Goal: Task Accomplishment & Management: Manage account settings

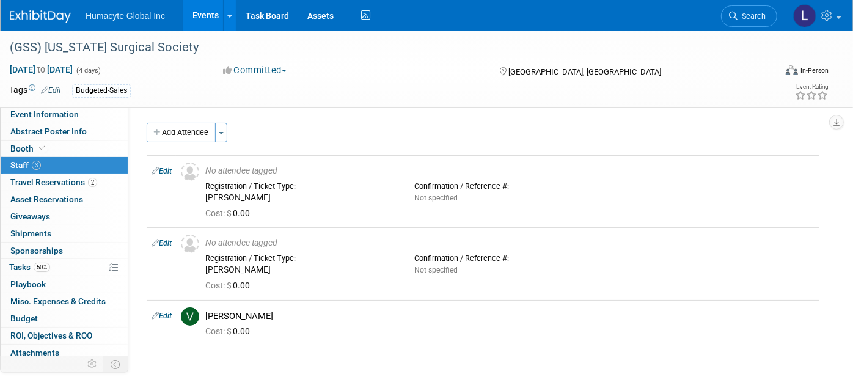
click at [196, 12] on link "Events" at bounding box center [205, 15] width 45 height 31
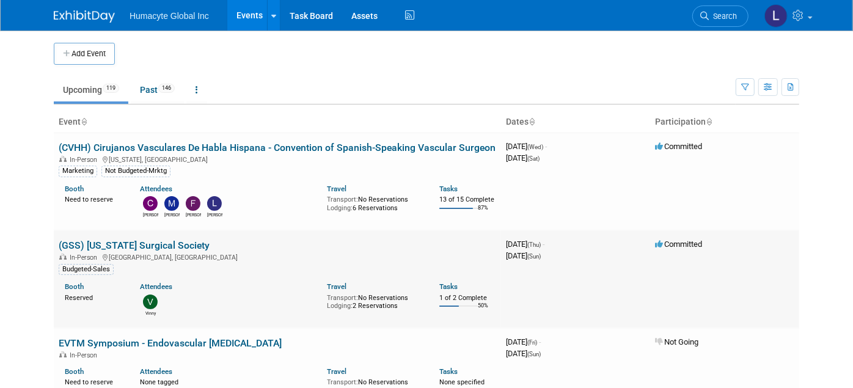
click at [158, 242] on link "(GSS) [US_STATE] Surgical Society" at bounding box center [134, 246] width 151 height 12
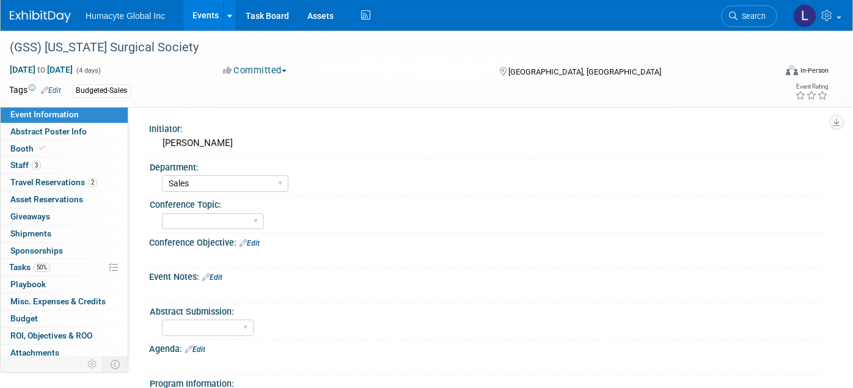
select select "Sales"
click at [73, 68] on span "Oct 16, 2025 to Oct 19, 2025" at bounding box center [41, 69] width 64 height 11
select select "9"
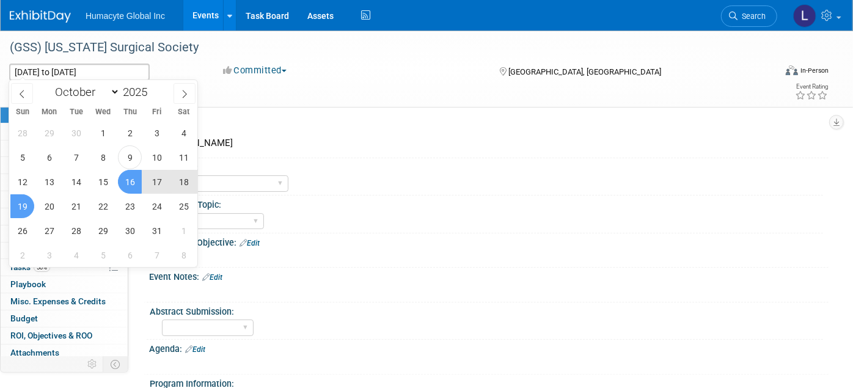
click at [342, 80] on div "Oct 16, 2025 to Oct 19, 2025 (4 days) Oct 16, 2025 to Oct 19, 2025 Committed Co…" at bounding box center [419, 73] width 838 height 18
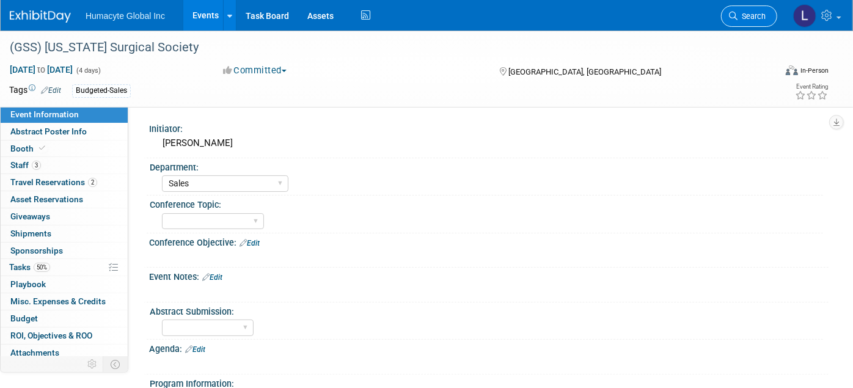
click at [740, 12] on span "Search" at bounding box center [752, 16] width 28 height 9
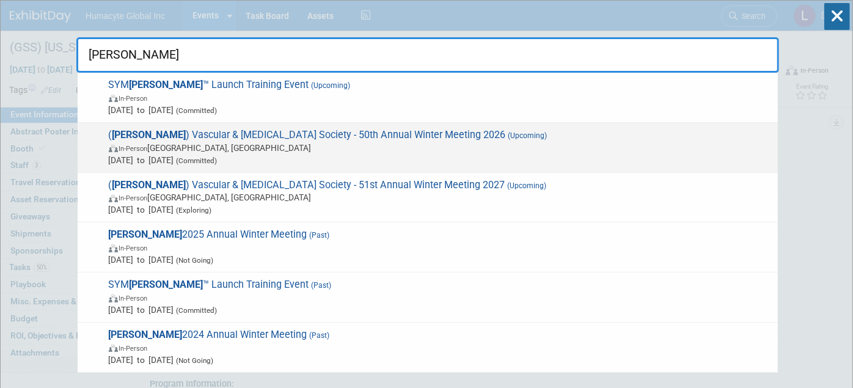
type input "VESS"
click at [198, 138] on span "( VESS ) Vascular & Endovascular Surgery Society - 50th Annual Winter Meeting 2…" at bounding box center [438, 147] width 667 height 37
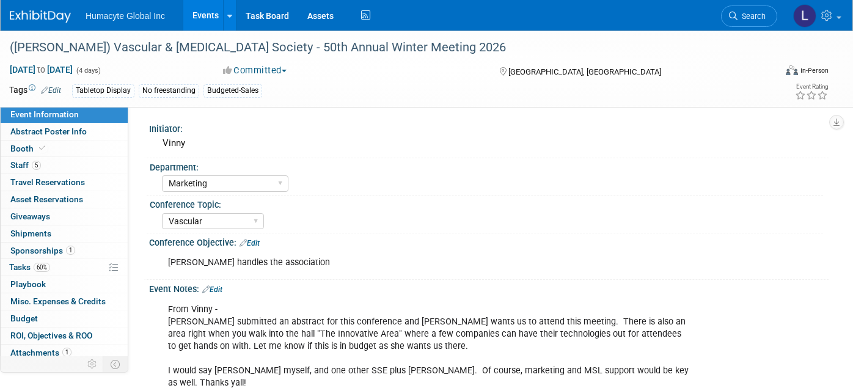
select select "Marketing"
select select "Vascular"
click at [29, 246] on span "Sponsorships 1" at bounding box center [42, 251] width 65 height 10
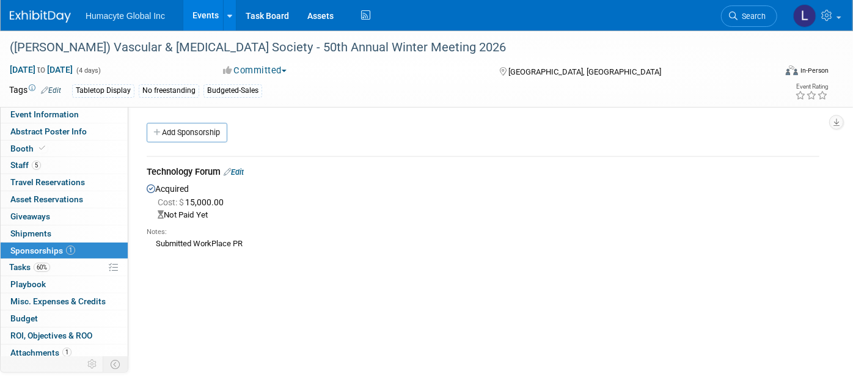
click at [240, 171] on link "Edit" at bounding box center [234, 172] width 20 height 9
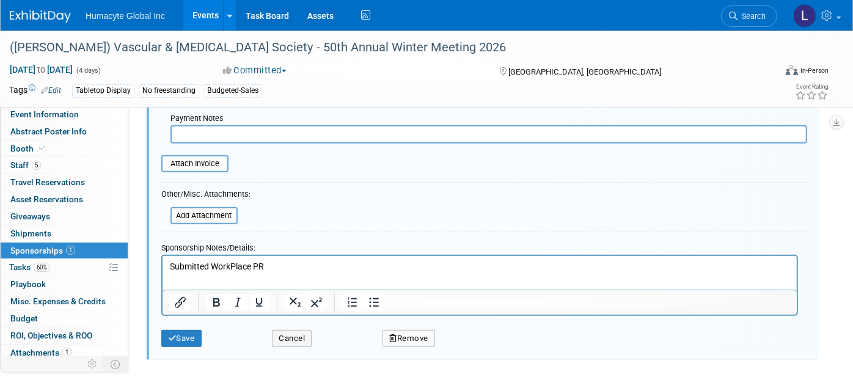
scroll to position [352, 0]
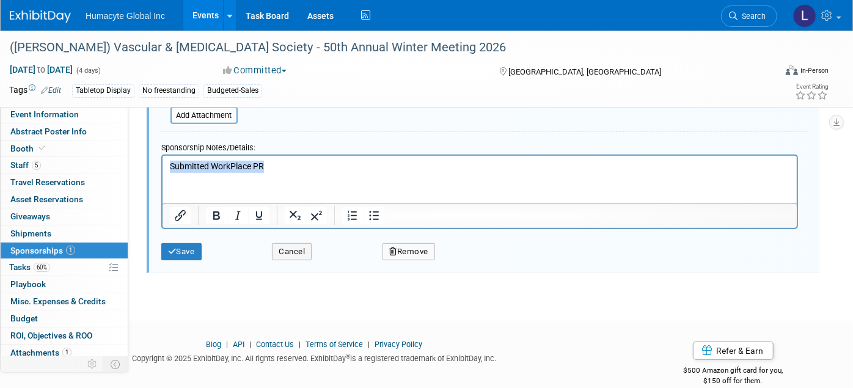
drag, startPoint x: 283, startPoint y: 165, endPoint x: 61, endPoint y: 164, distance: 222.5
click at [162, 164] on html "Submitted WorkPlace PR" at bounding box center [479, 164] width 635 height 17
click at [56, 157] on link "5 Staff 5" at bounding box center [64, 165] width 127 height 17
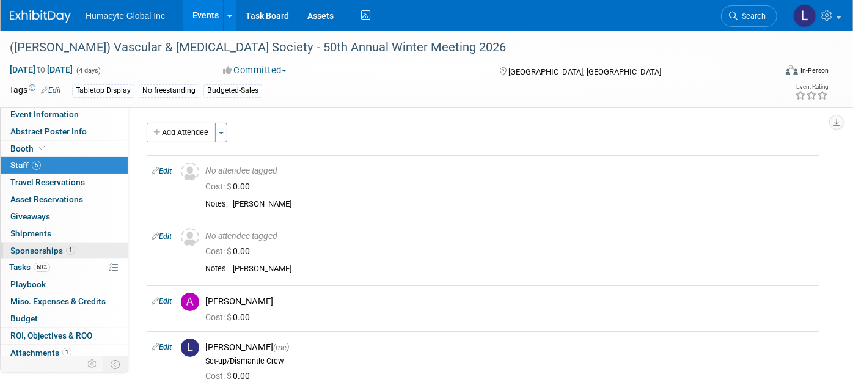
click at [19, 246] on span "Sponsorships 1" at bounding box center [42, 251] width 65 height 10
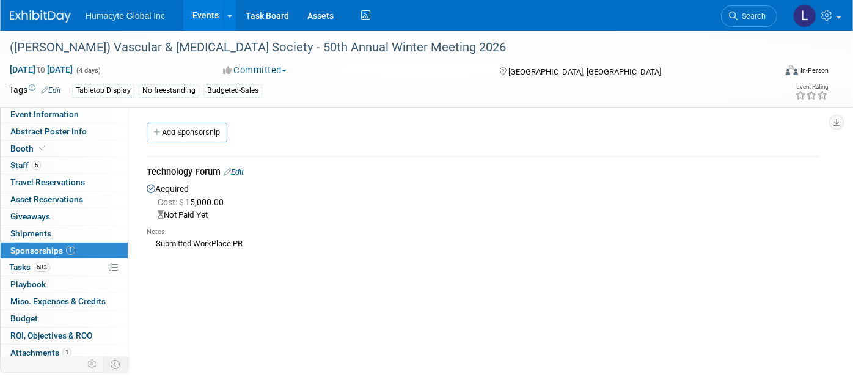
click at [240, 174] on link "Edit" at bounding box center [234, 172] width 20 height 9
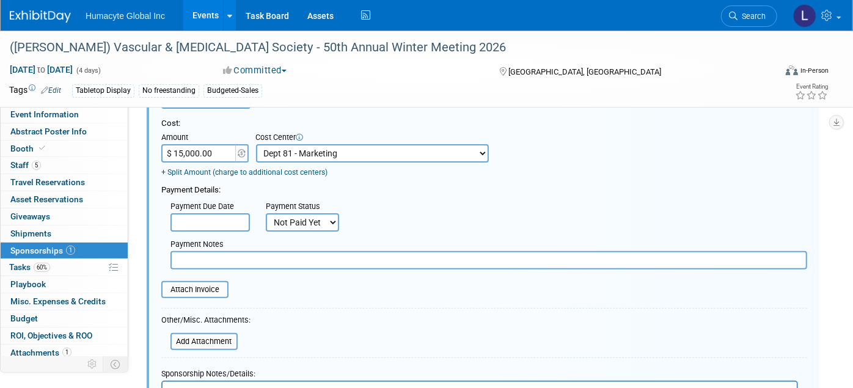
scroll to position [352, 0]
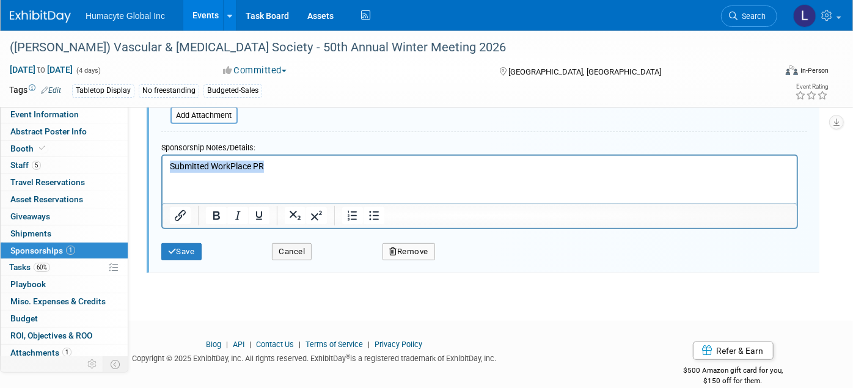
drag, startPoint x: 279, startPoint y: 168, endPoint x: 97, endPoint y: 165, distance: 182.8
click at [162, 165] on html "Submitted WorkPlace PR" at bounding box center [479, 164] width 635 height 17
click at [89, 154] on link "Booth" at bounding box center [64, 149] width 127 height 17
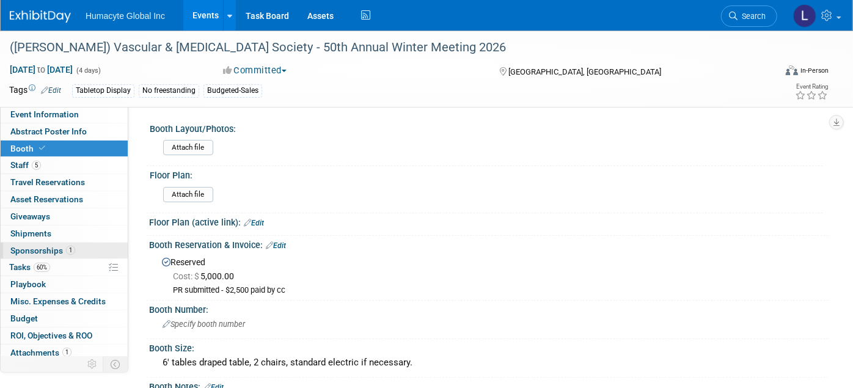
click at [30, 243] on link "1 Sponsorships 1" at bounding box center [64, 251] width 127 height 17
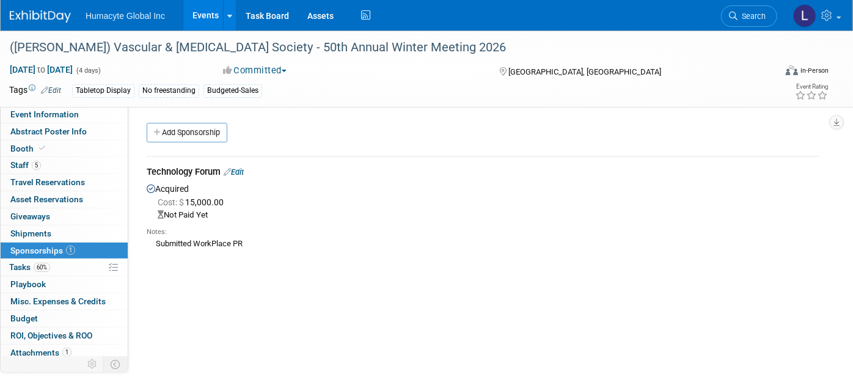
click at [238, 172] on link "Edit" at bounding box center [234, 172] width 20 height 9
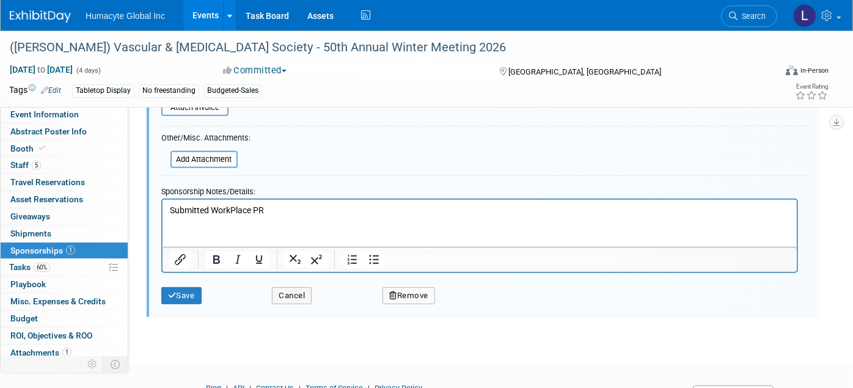
scroll to position [357, 0]
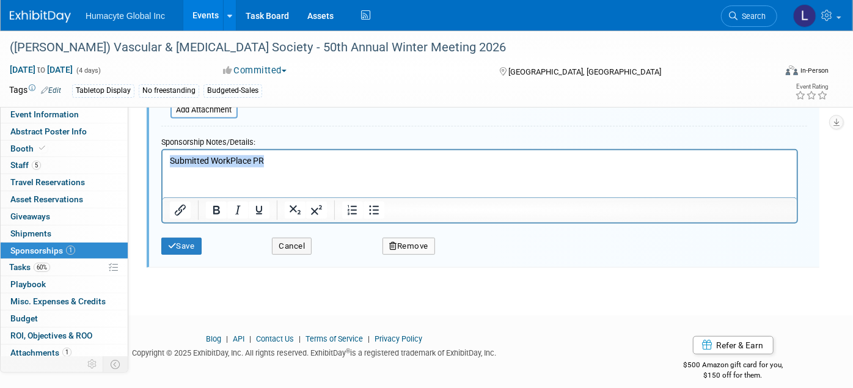
drag, startPoint x: 249, startPoint y: 158, endPoint x: 71, endPoint y: 161, distance: 178.6
click at [162, 161] on html "Submitted WorkPlace PR" at bounding box center [479, 158] width 635 height 17
click at [241, 158] on p "PO 52497 - $2500 and $15,000 for sponsorship" at bounding box center [479, 161] width 621 height 12
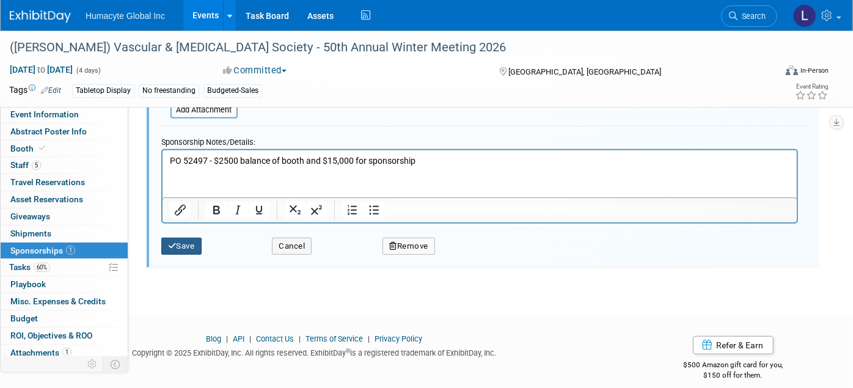
click at [193, 246] on button "Save" at bounding box center [181, 246] width 40 height 17
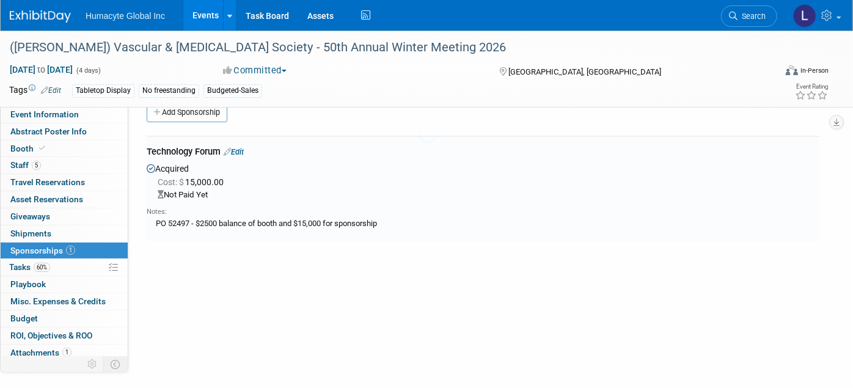
scroll to position [17, 0]
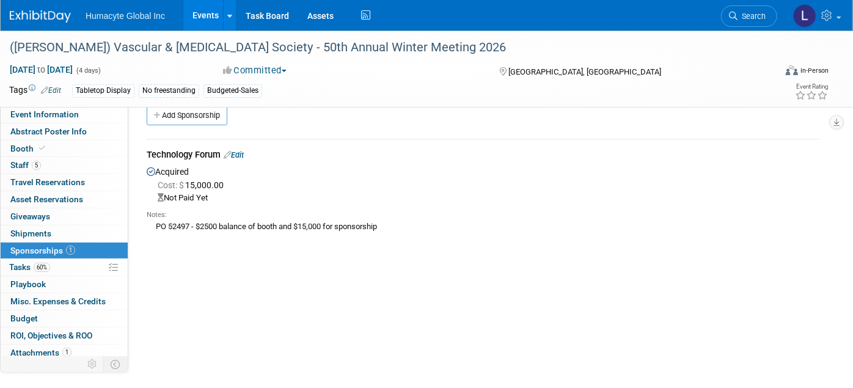
click at [243, 150] on link "Edit" at bounding box center [234, 154] width 20 height 9
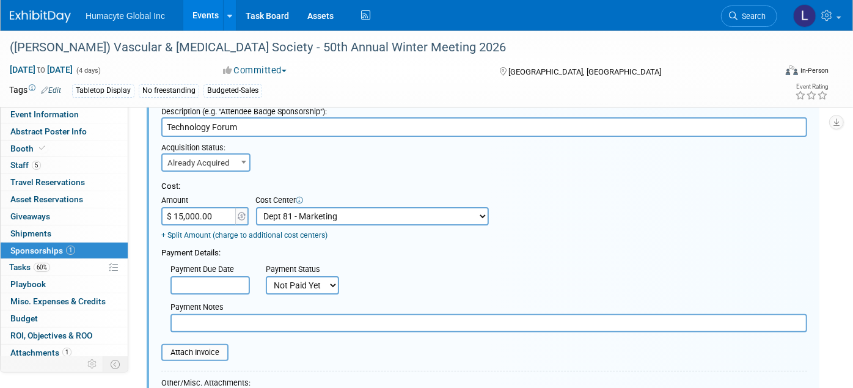
scroll to position [221, 0]
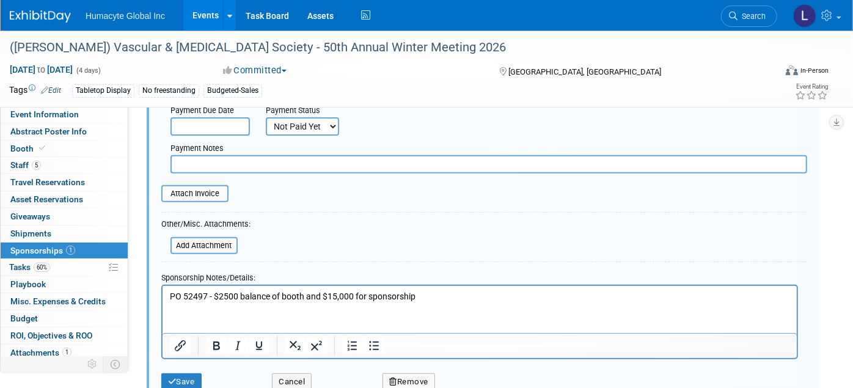
click at [425, 299] on p "PO 52497 - $2500 balance of booth and $15,000 for sponsorship" at bounding box center [479, 297] width 621 height 12
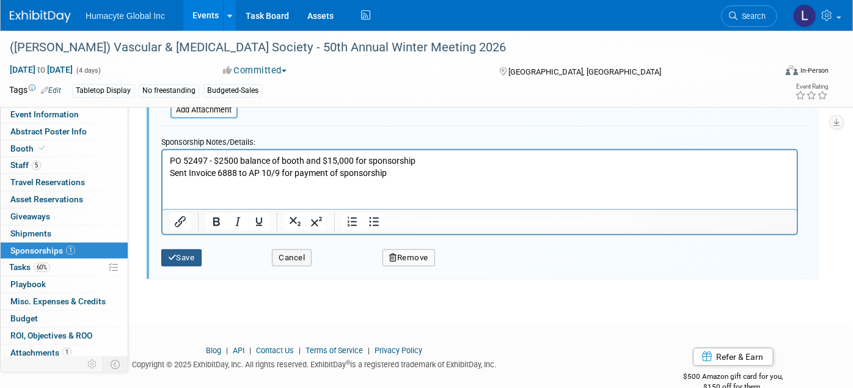
click at [179, 251] on button "Save" at bounding box center [181, 257] width 40 height 17
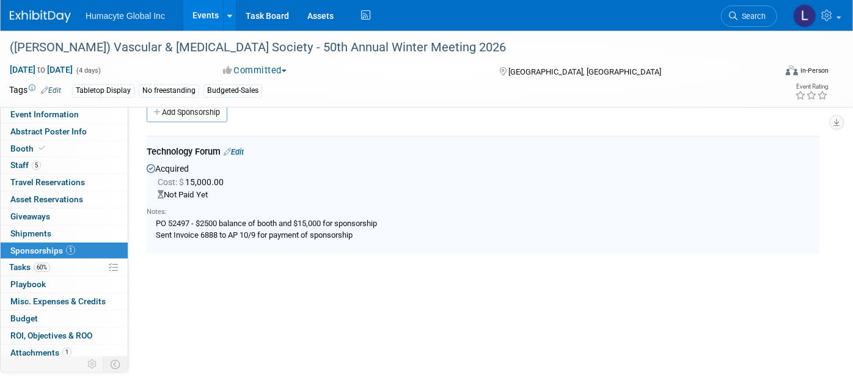
scroll to position [17, 0]
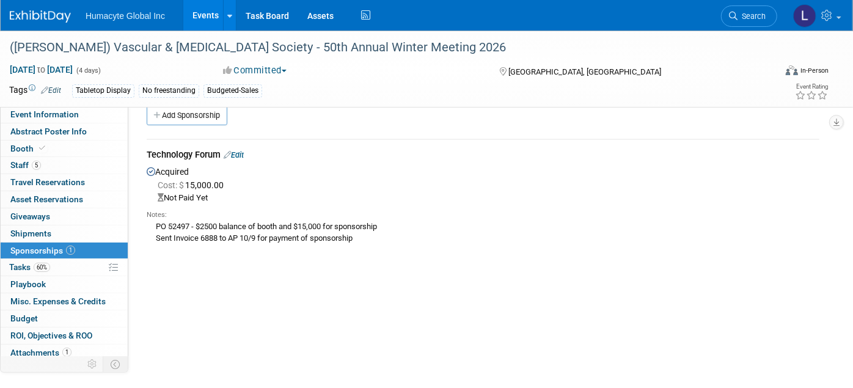
click at [205, 17] on link "Events" at bounding box center [205, 15] width 45 height 31
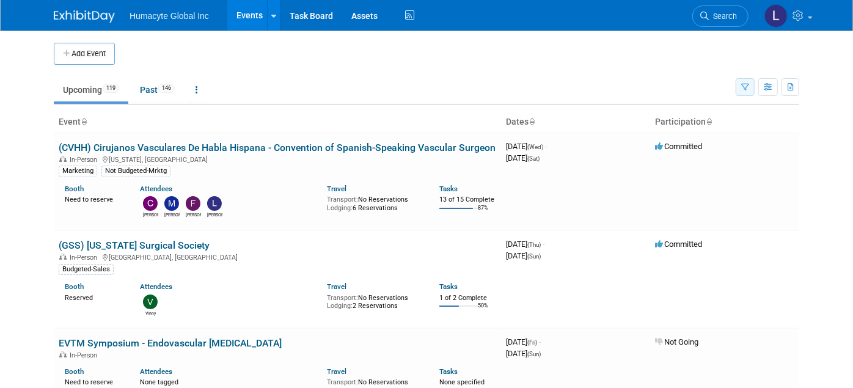
click at [749, 87] on icon "button" at bounding box center [746, 88] width 8 height 8
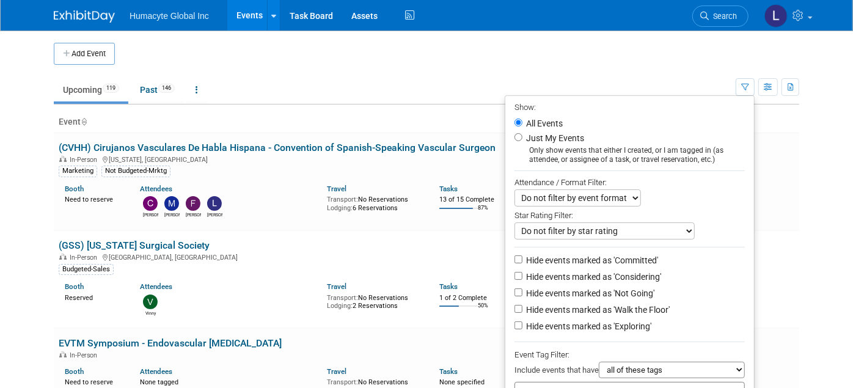
click at [636, 277] on label "Hide events marked as 'Considering'" at bounding box center [593, 277] width 138 height 12
click at [523, 277] on input "Hide events marked as 'Considering'" at bounding box center [519, 276] width 8 height 8
checkbox input "true"
click at [632, 290] on label "Hide events marked as 'Not Going'" at bounding box center [589, 293] width 131 height 12
click at [523, 290] on input "Hide events marked as 'Not Going'" at bounding box center [519, 293] width 8 height 8
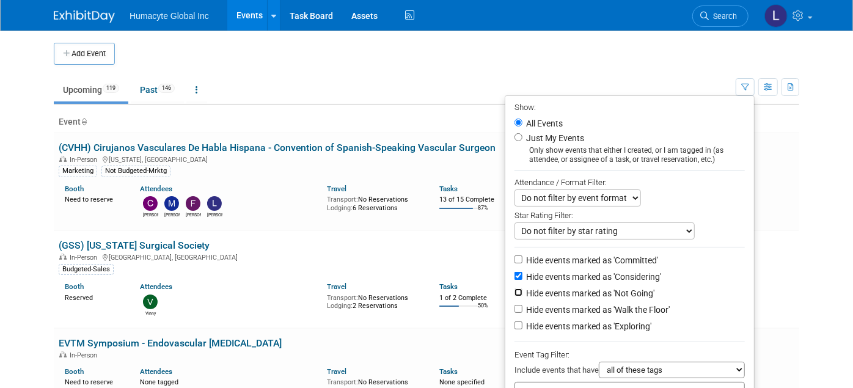
checkbox input "true"
click at [622, 309] on label "Hide events marked as 'Walk the Floor'" at bounding box center [597, 310] width 146 height 12
click at [523, 309] on input "Hide events marked as 'Walk the Floor'" at bounding box center [519, 309] width 8 height 8
checkbox input "true"
click at [623, 326] on label "Hide events marked as 'Exploring'" at bounding box center [588, 326] width 128 height 12
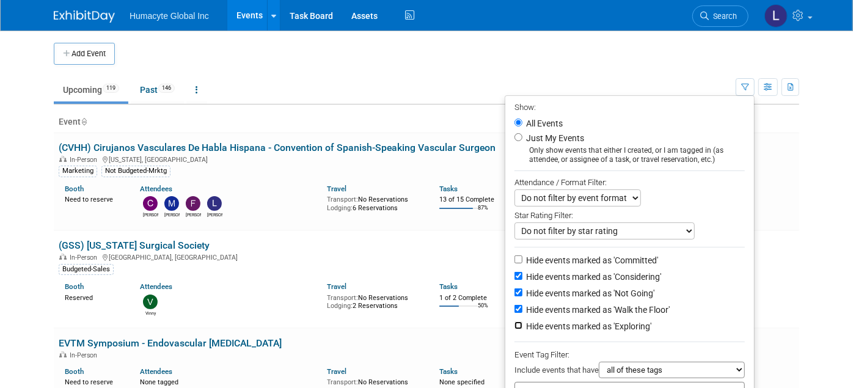
click at [523, 326] on input "Hide events marked as 'Exploring'" at bounding box center [519, 326] width 8 height 8
checkbox input "true"
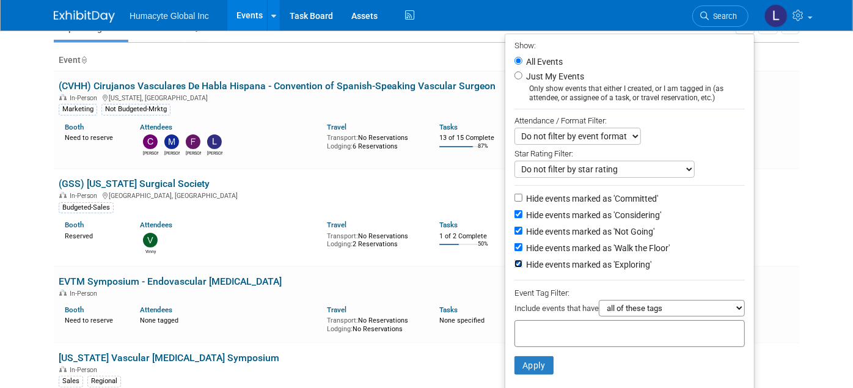
scroll to position [68, 0]
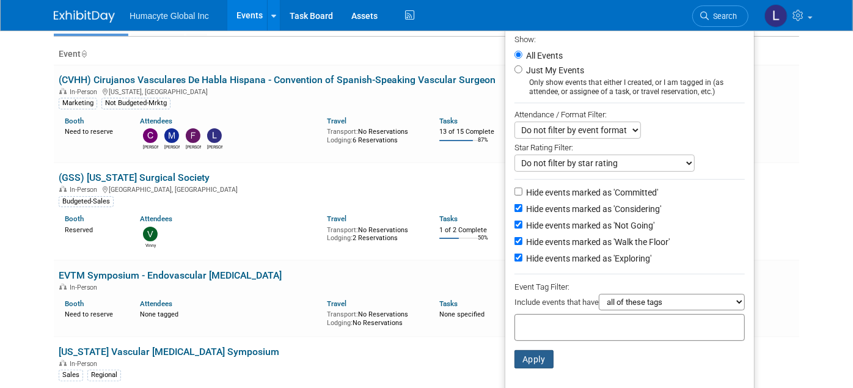
click at [534, 358] on button "Apply" at bounding box center [534, 359] width 39 height 18
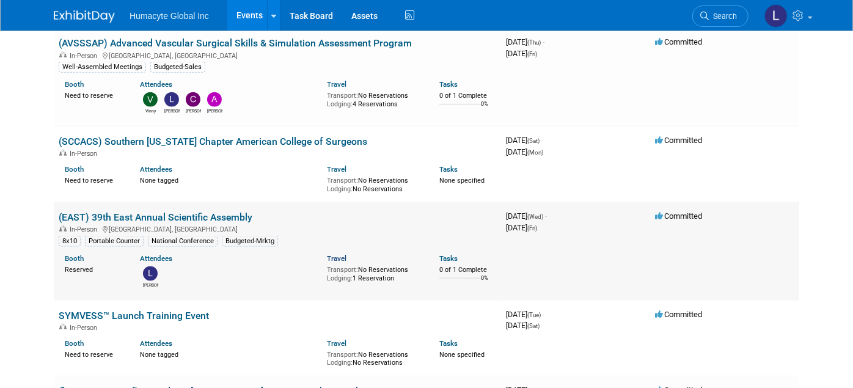
scroll to position [883, 0]
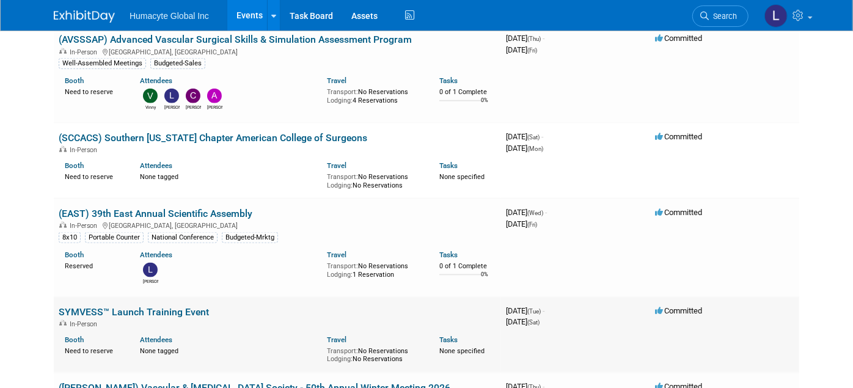
click at [177, 306] on link "SYMVESS™ Launch Training Event" at bounding box center [134, 312] width 150 height 12
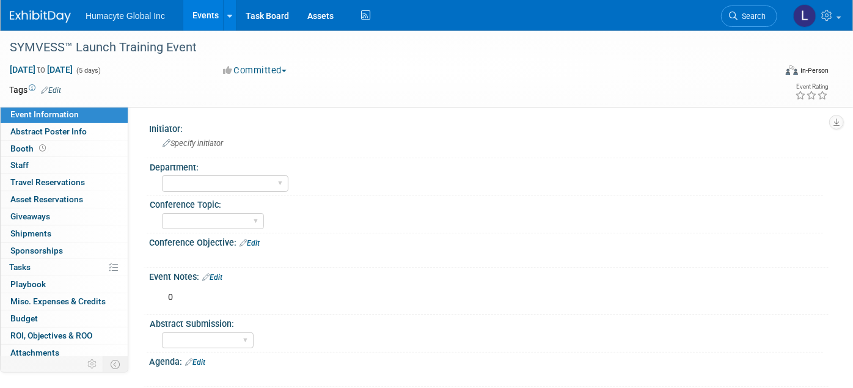
click at [252, 69] on button "Committed" at bounding box center [255, 70] width 73 height 13
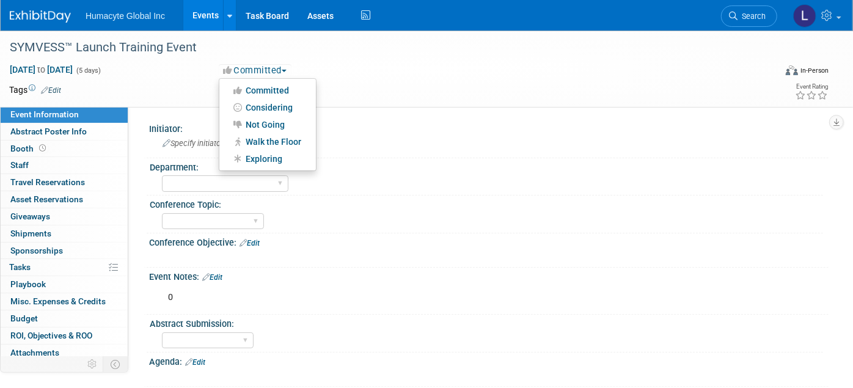
click at [199, 78] on div "Jan 27, 2026 to Jan 31, 2026 (5 days) Jan 27, 2026 to Jan 31, 2026 Committed Co…" at bounding box center [419, 73] width 838 height 18
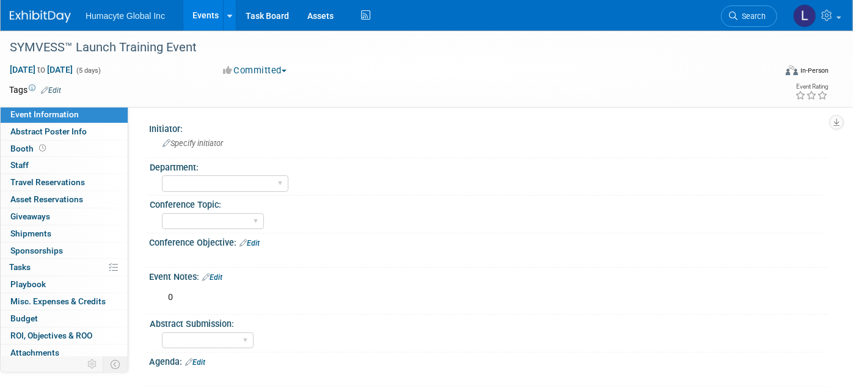
click at [197, 15] on link "Events" at bounding box center [205, 15] width 45 height 31
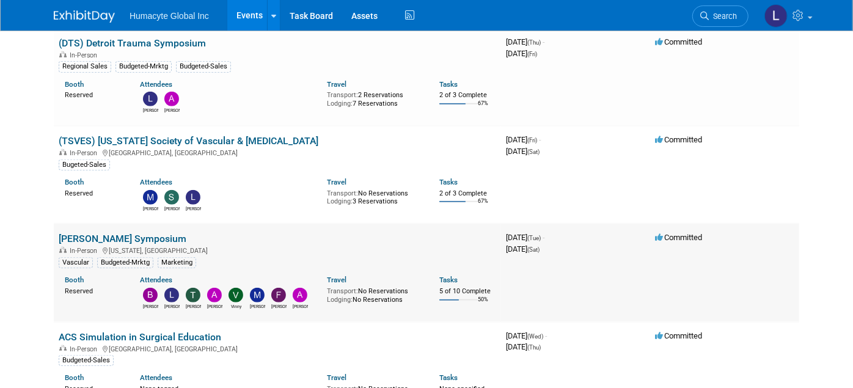
scroll to position [475, 0]
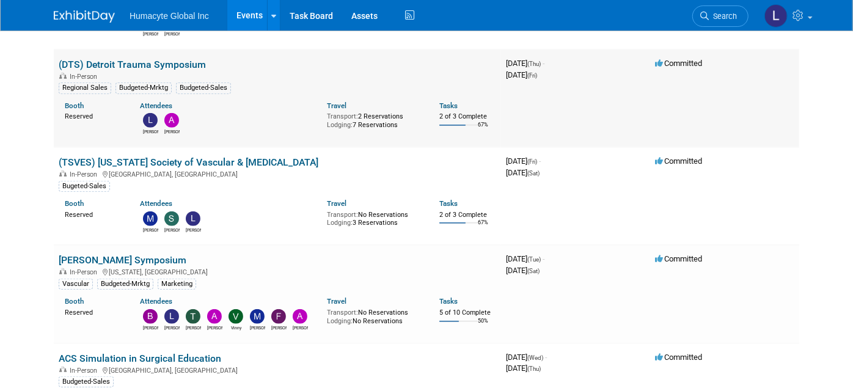
click at [168, 59] on link "(DTS) Detroit Trauma Symposium" at bounding box center [132, 65] width 147 height 12
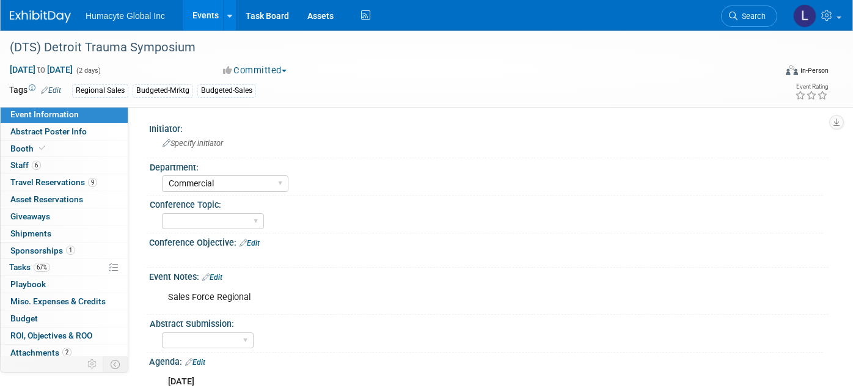
select select "Commercial"
click at [22, 164] on span "Staff 6" at bounding box center [25, 165] width 31 height 10
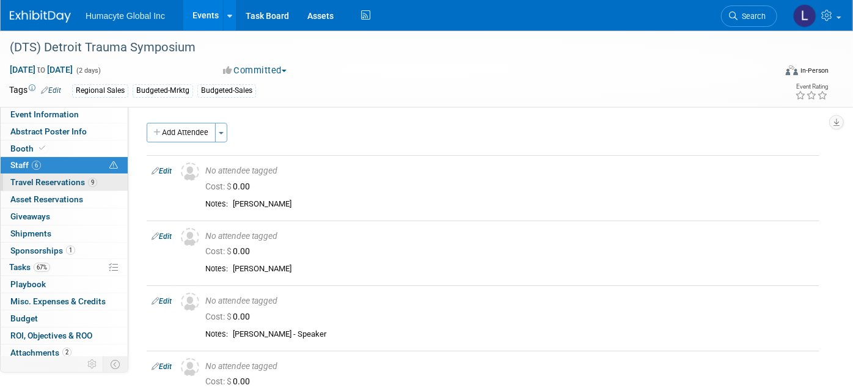
click at [37, 182] on span "Travel Reservations 9" at bounding box center [53, 182] width 87 height 10
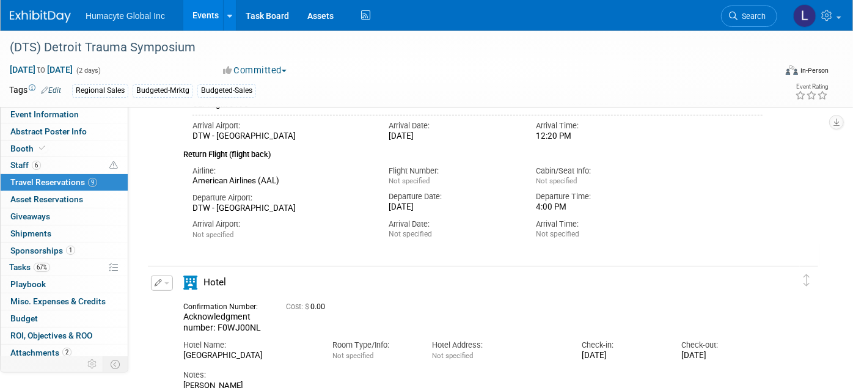
scroll to position [339, 0]
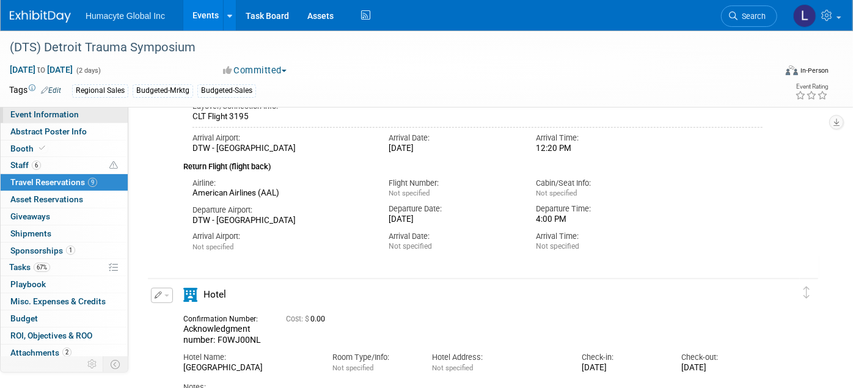
click at [48, 117] on span "Event Information" at bounding box center [44, 114] width 68 height 10
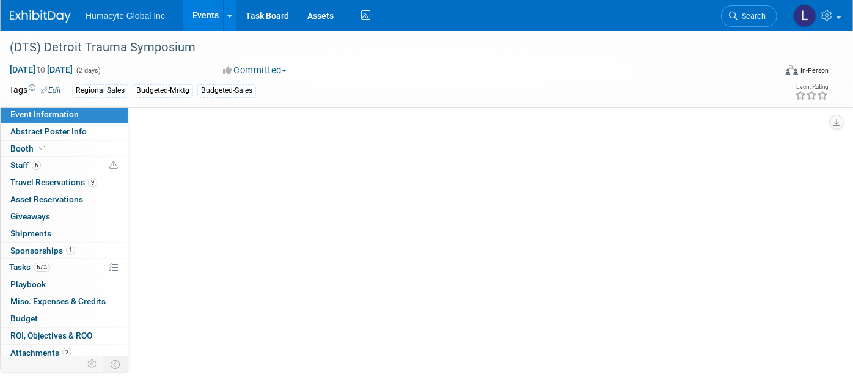
scroll to position [0, 0]
select select "Commercial"
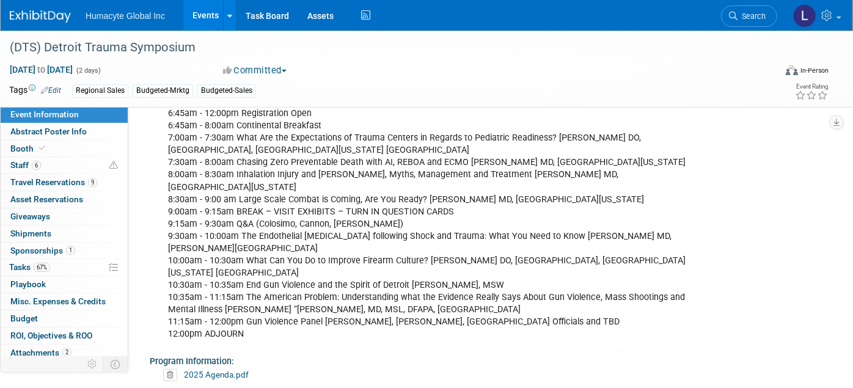
scroll to position [951, 0]
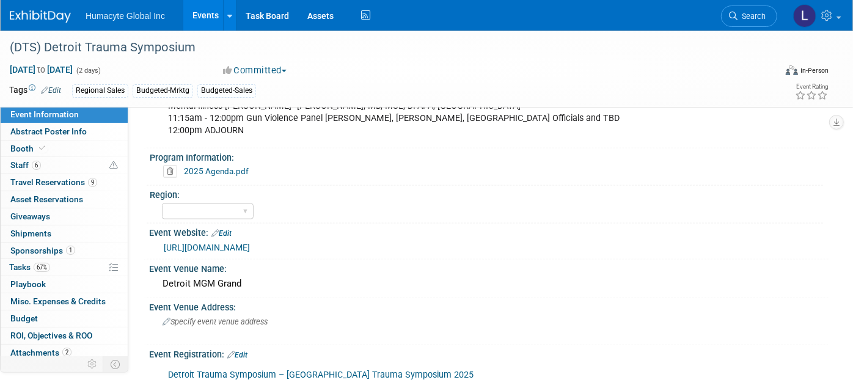
click at [204, 243] on link "https://detroittrauma.org/" at bounding box center [207, 248] width 86 height 10
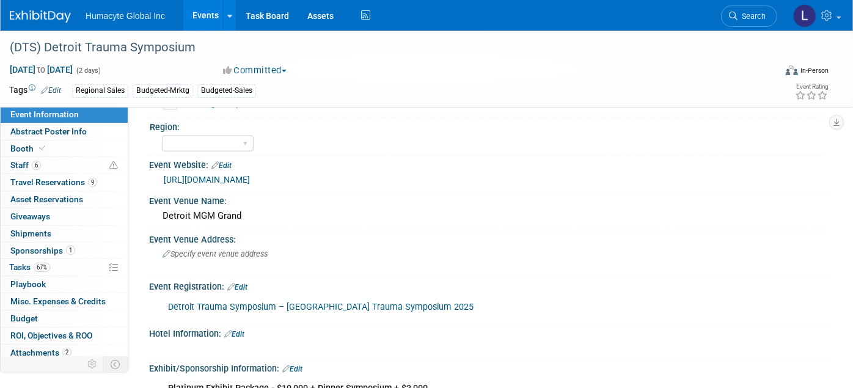
scroll to position [1086, 0]
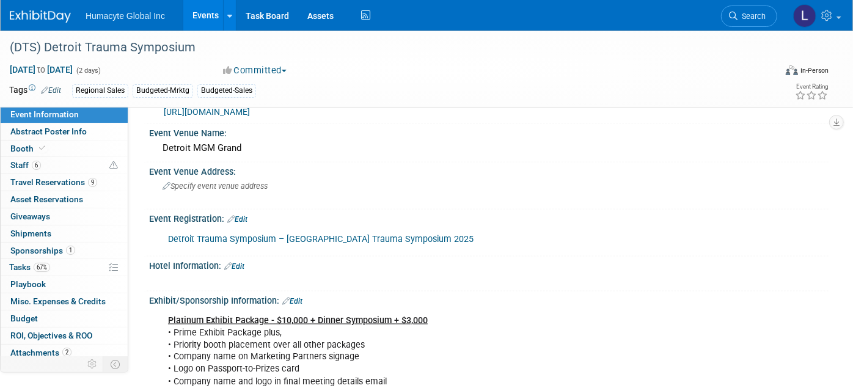
click at [207, 20] on link "Events" at bounding box center [205, 15] width 45 height 31
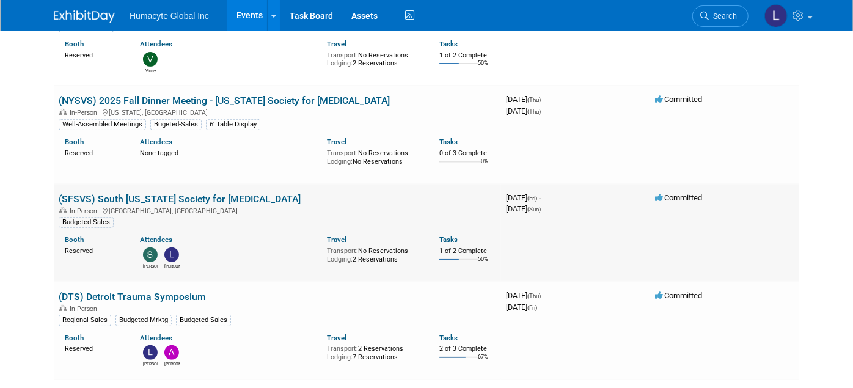
scroll to position [271, 0]
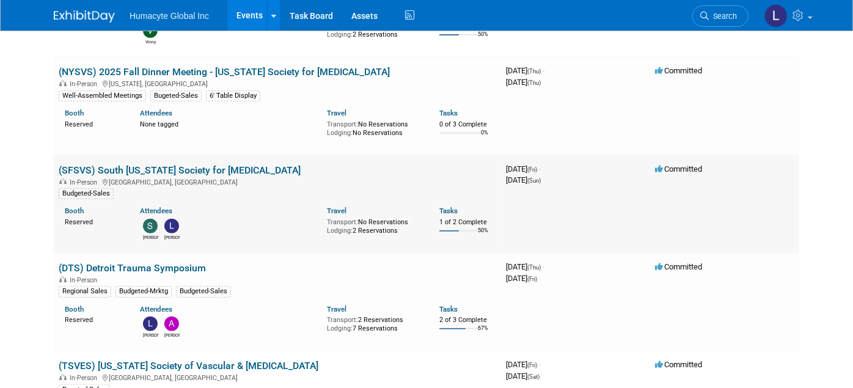
click at [211, 167] on link "(SFSVS) South [US_STATE] Society for [MEDICAL_DATA]" at bounding box center [180, 170] width 242 height 12
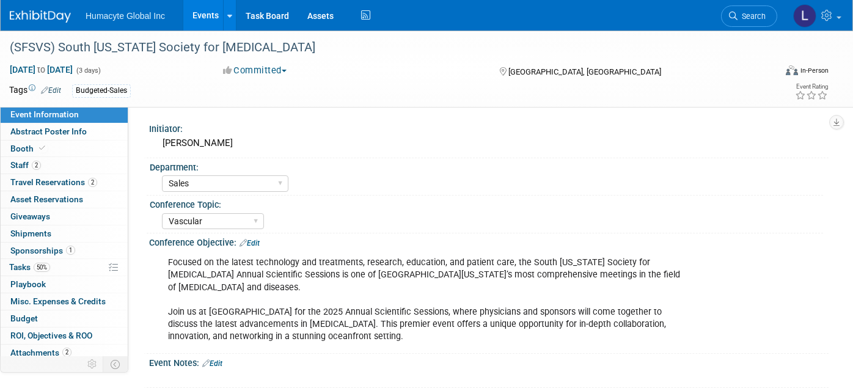
select select "Sales"
select select "Vascular"
click at [28, 164] on span "Staff 2" at bounding box center [25, 165] width 31 height 10
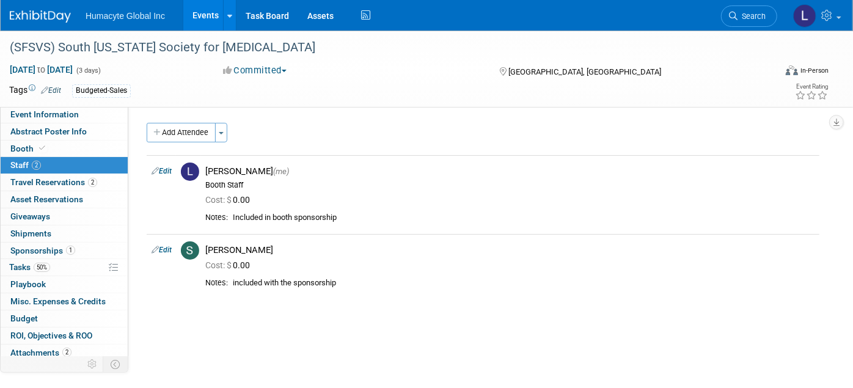
click at [206, 21] on link "Events" at bounding box center [205, 15] width 45 height 31
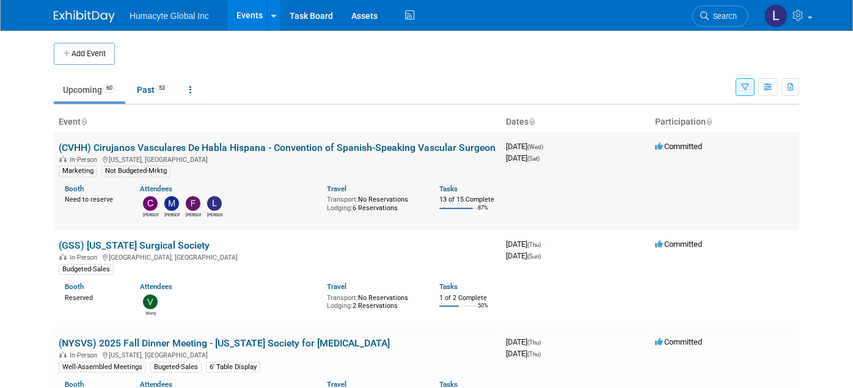
click at [268, 145] on link "(CVHH) Cirujanos Vasculares De Habla Hispana - Convention of Spanish-Speaking V…" at bounding box center [277, 148] width 437 height 12
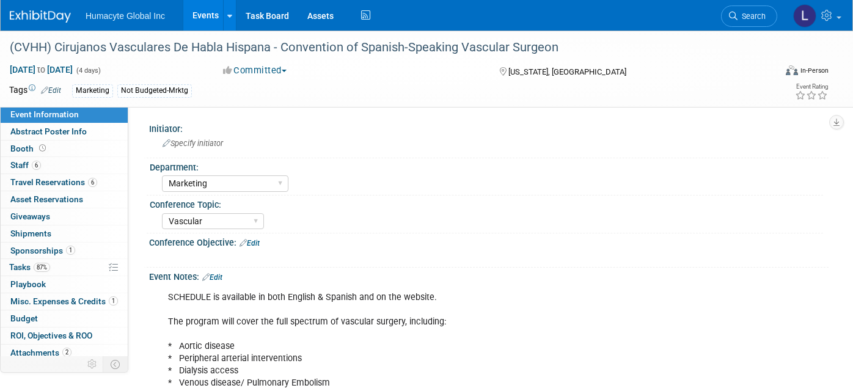
select select "Marketing"
select select "Vascular"
select select "Northeast"
click at [128, 94] on div "Not Budgeted-Mrktg" at bounding box center [154, 90] width 75 height 13
click at [57, 89] on link "Edit" at bounding box center [51, 90] width 20 height 9
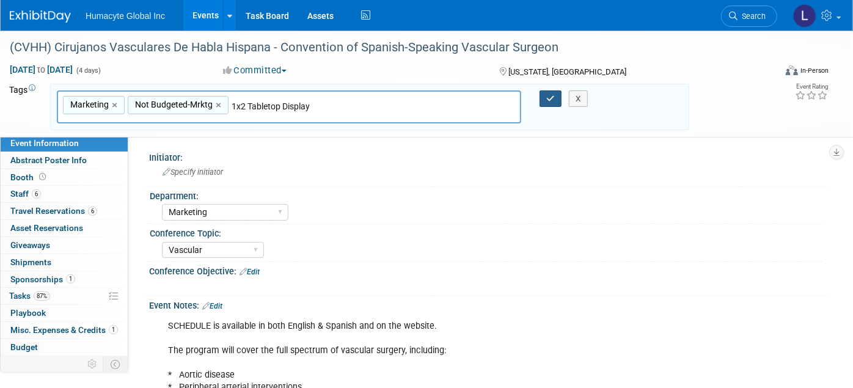
type input "1x2 Tabletop Display"
click at [553, 98] on icon "button" at bounding box center [551, 99] width 9 height 8
type input "Marketing,Not Budgeted-Mrktg,1x2 Tabletop Display"
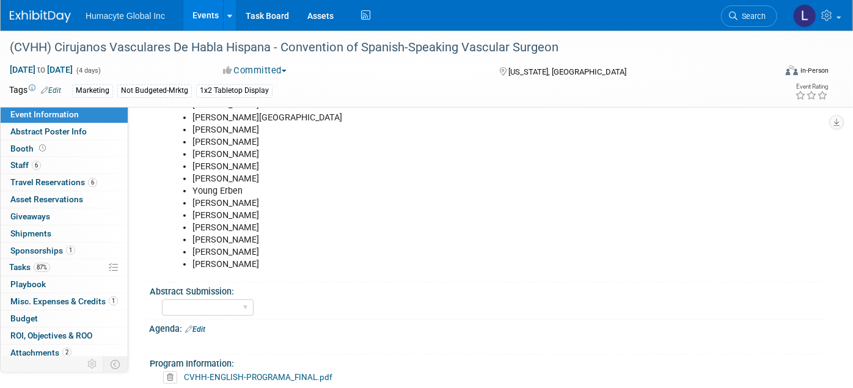
scroll to position [611, 0]
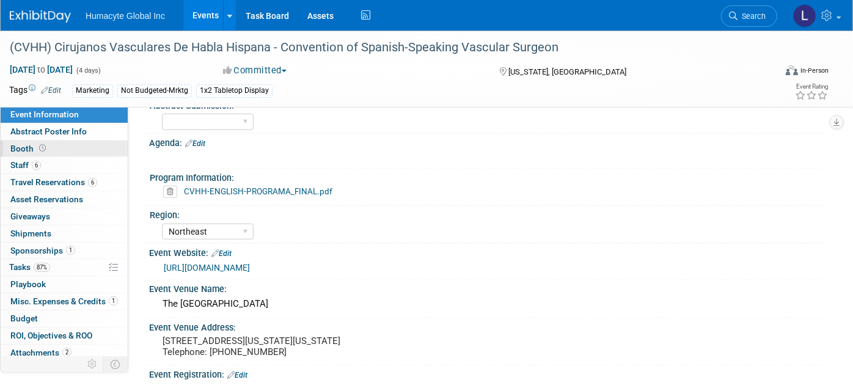
click at [19, 151] on span "Booth" at bounding box center [29, 149] width 38 height 10
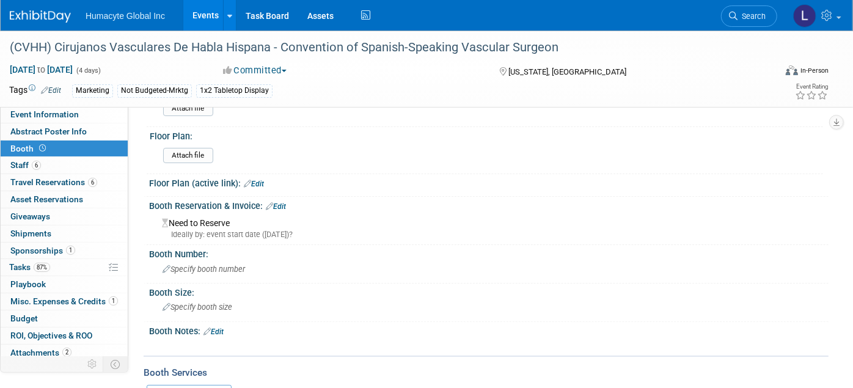
scroll to position [68, 0]
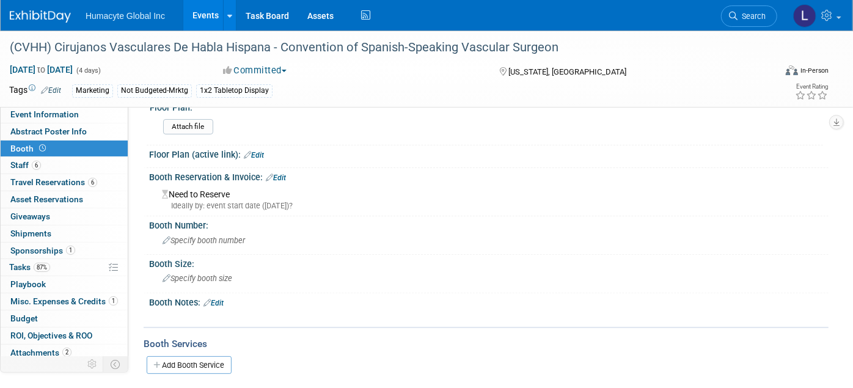
click at [282, 175] on link "Edit" at bounding box center [276, 178] width 20 height 9
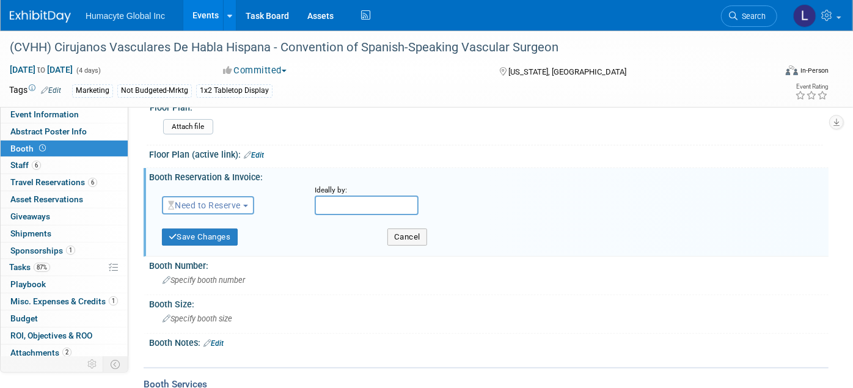
click at [210, 201] on span "Need to Reserve" at bounding box center [204, 206] width 73 height 10
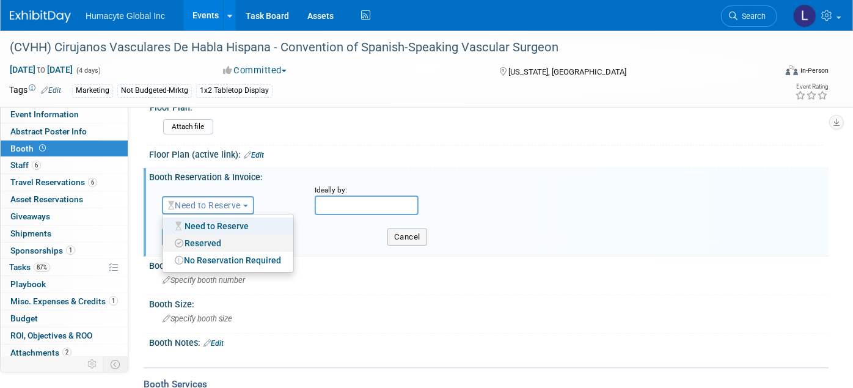
click at [204, 240] on link "Reserved" at bounding box center [228, 243] width 131 height 17
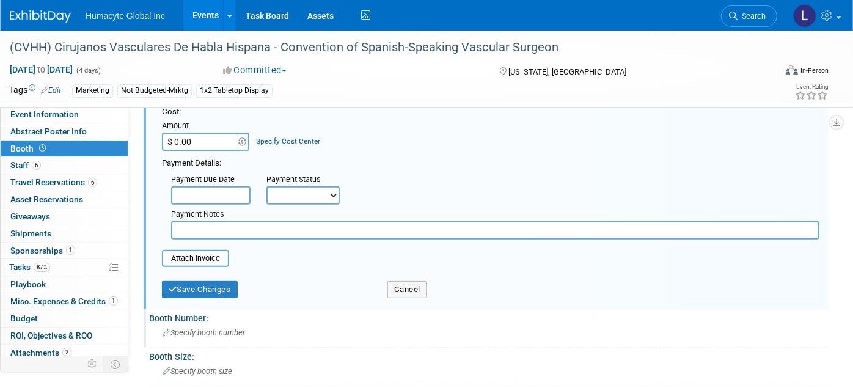
scroll to position [204, 0]
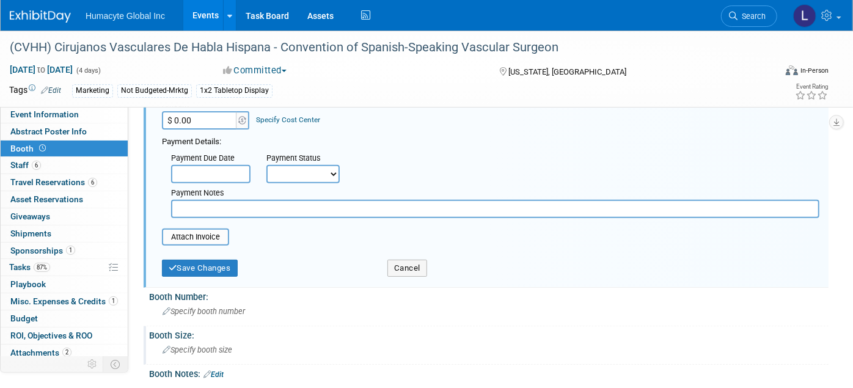
click at [179, 341] on div "Specify booth size" at bounding box center [488, 350] width 661 height 19
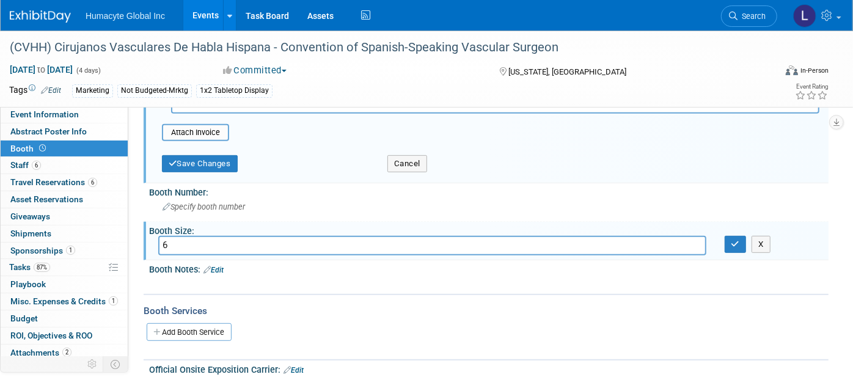
scroll to position [189, 0]
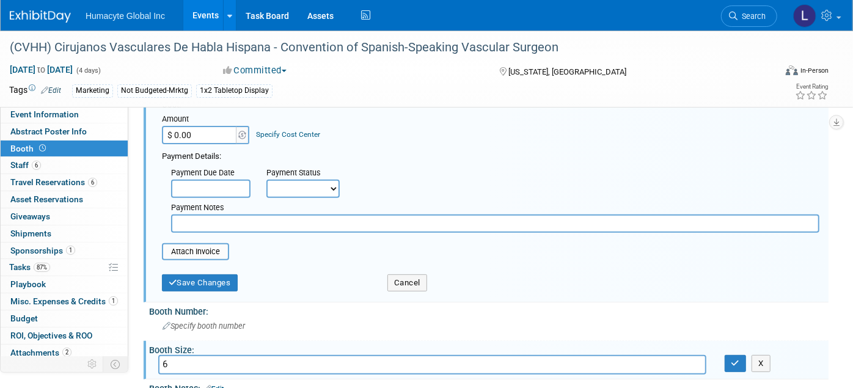
type input "6"
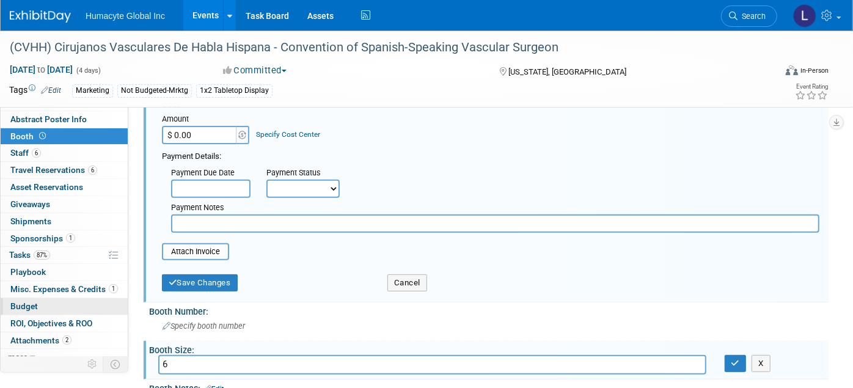
scroll to position [19, 0]
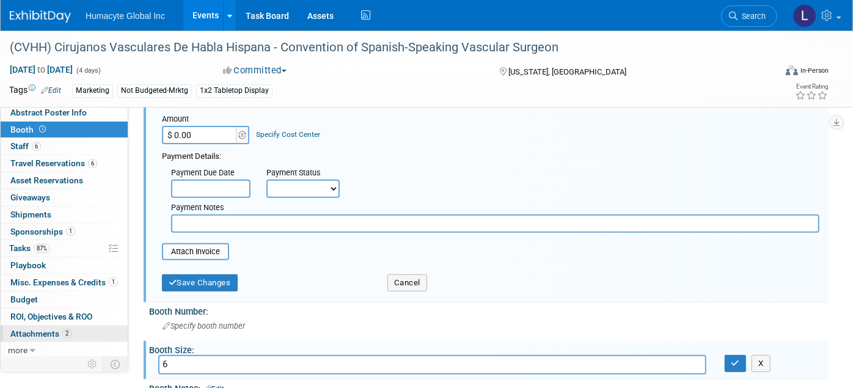
click at [40, 333] on span "Attachments 2" at bounding box center [40, 334] width 61 height 10
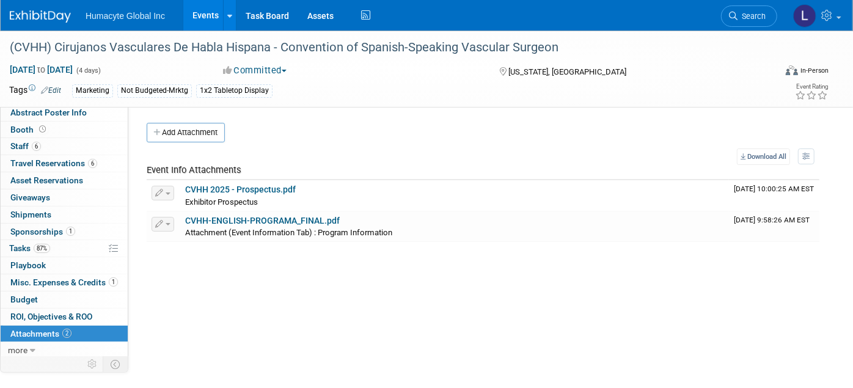
scroll to position [0, 0]
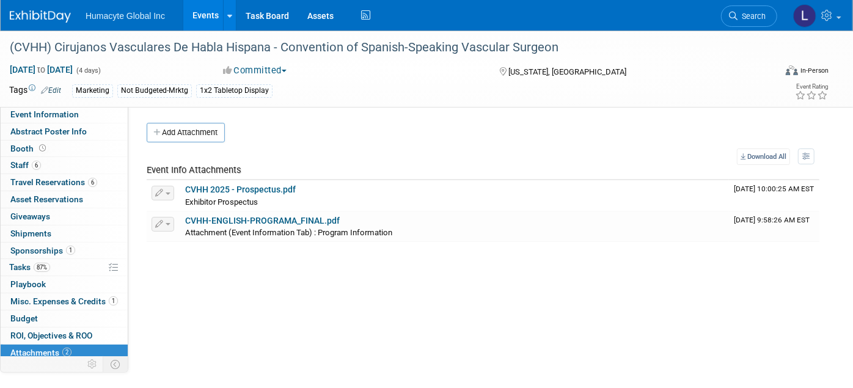
click at [208, 20] on link "Events" at bounding box center [205, 15] width 45 height 31
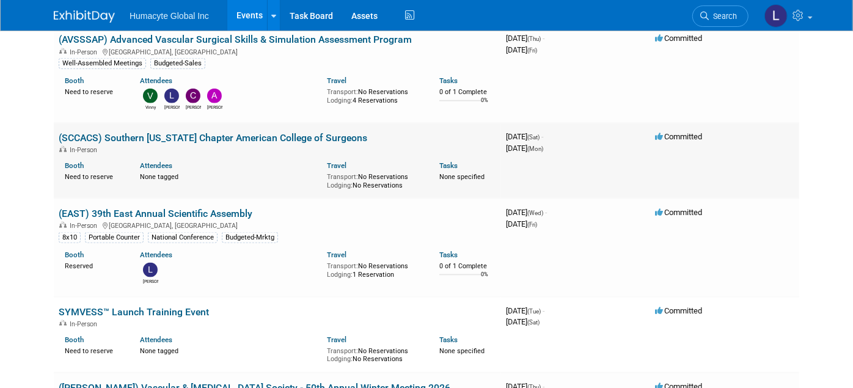
scroll to position [951, 0]
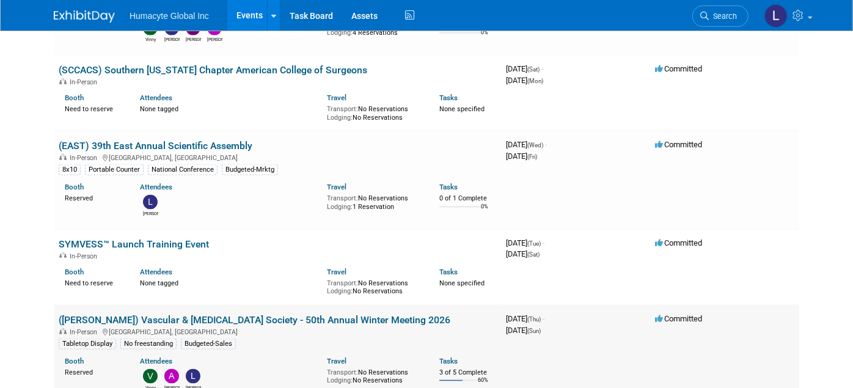
click at [156, 314] on link "([PERSON_NAME]) Vascular & [MEDICAL_DATA] Society - 50th Annual Winter Meeting …" at bounding box center [255, 320] width 392 height 12
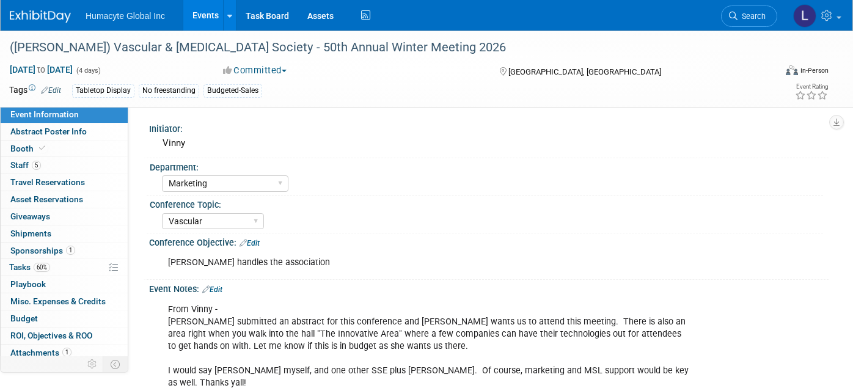
select select "Marketing"
select select "Vascular"
click at [19, 111] on span "Event Information" at bounding box center [44, 114] width 68 height 10
select select "Marketing"
select select "Vascular"
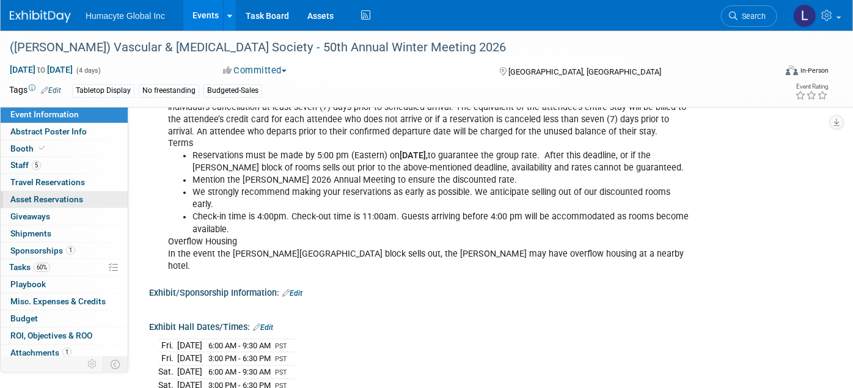
scroll to position [1154, 0]
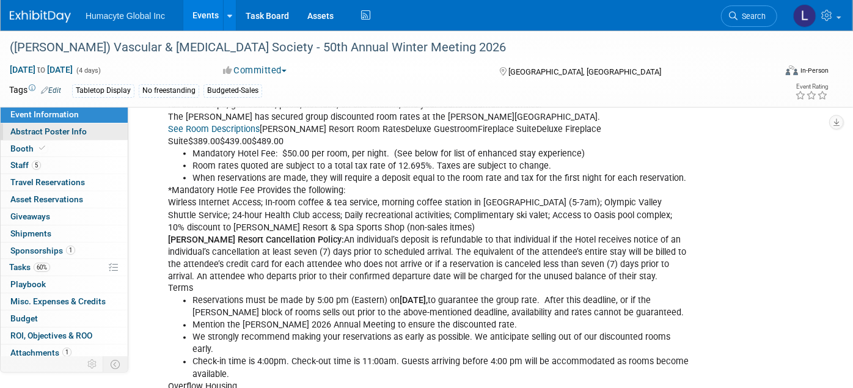
click at [37, 132] on span "Abstract Poster Info" at bounding box center [48, 132] width 76 height 10
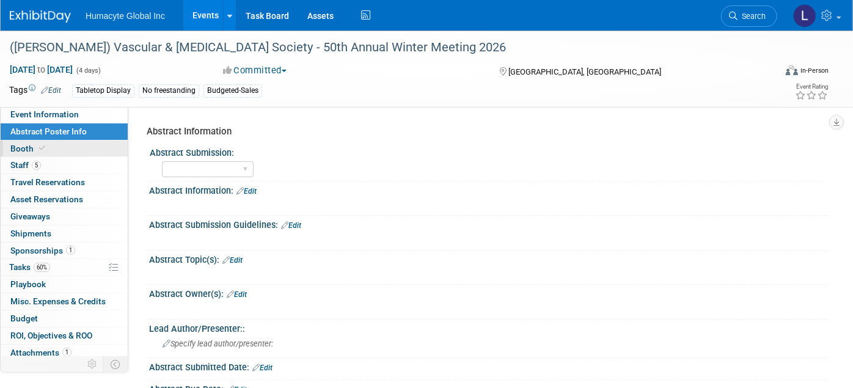
click at [28, 147] on span "Booth" at bounding box center [28, 149] width 37 height 10
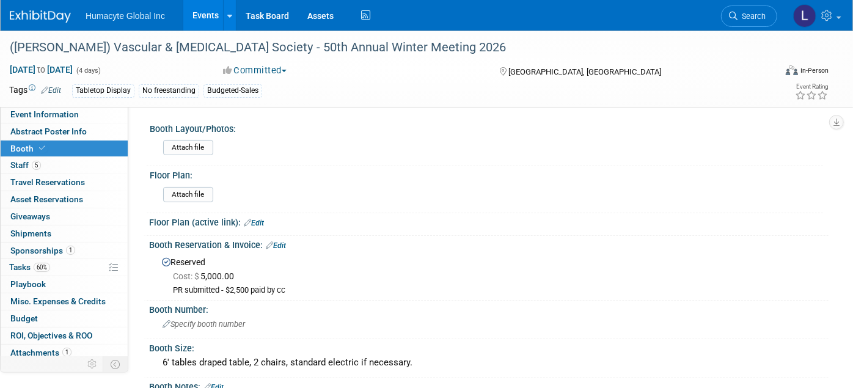
click at [211, 17] on link "Events" at bounding box center [205, 15] width 45 height 31
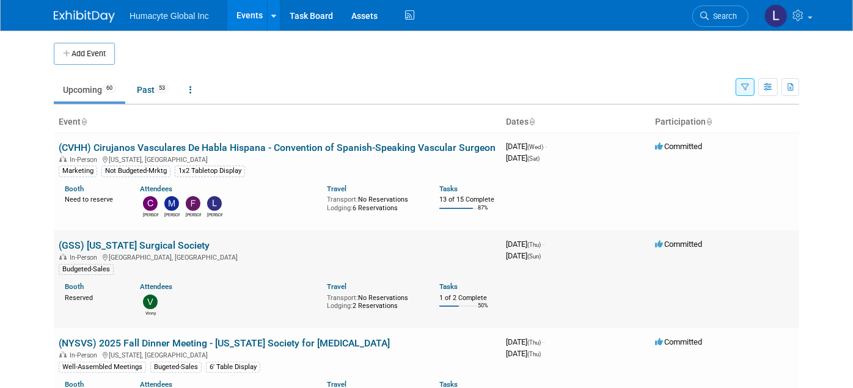
click at [141, 245] on link "(GSS) [US_STATE] Surgical Society" at bounding box center [134, 246] width 151 height 12
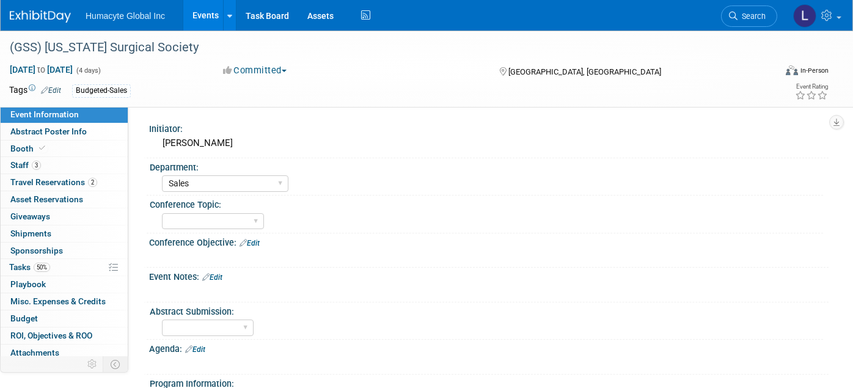
select select "Sales"
click at [20, 147] on span "Booth" at bounding box center [28, 149] width 37 height 10
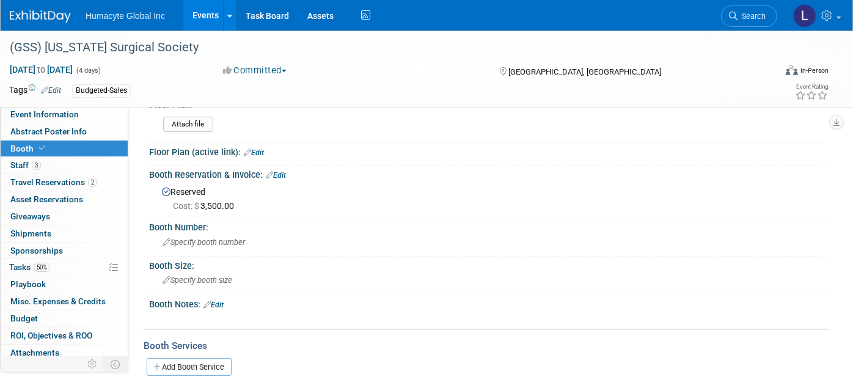
scroll to position [68, 0]
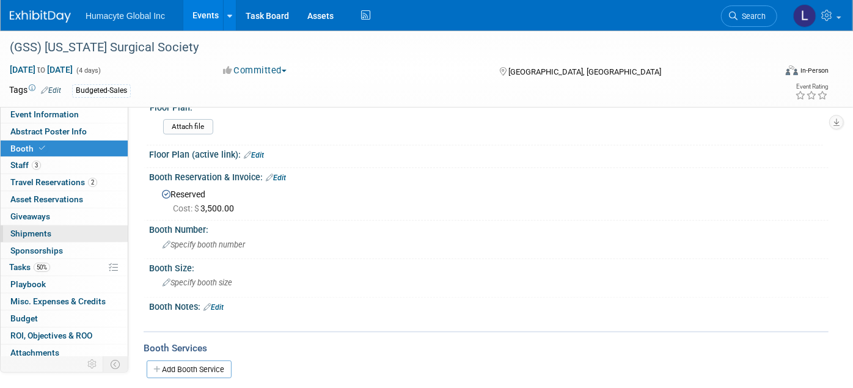
click at [18, 232] on span "Shipments 0" at bounding box center [30, 234] width 41 height 10
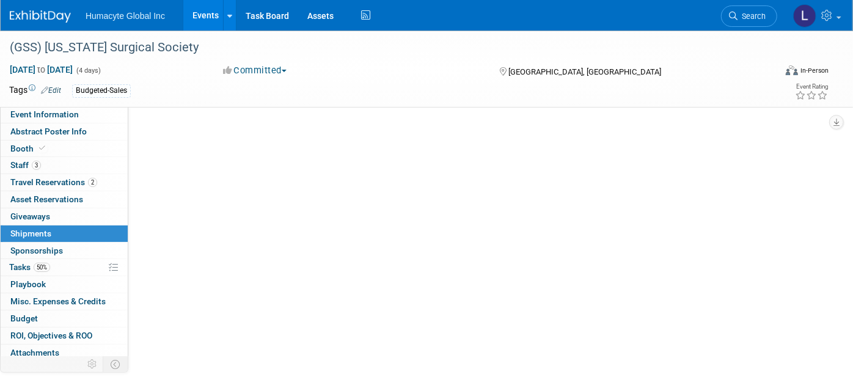
scroll to position [0, 0]
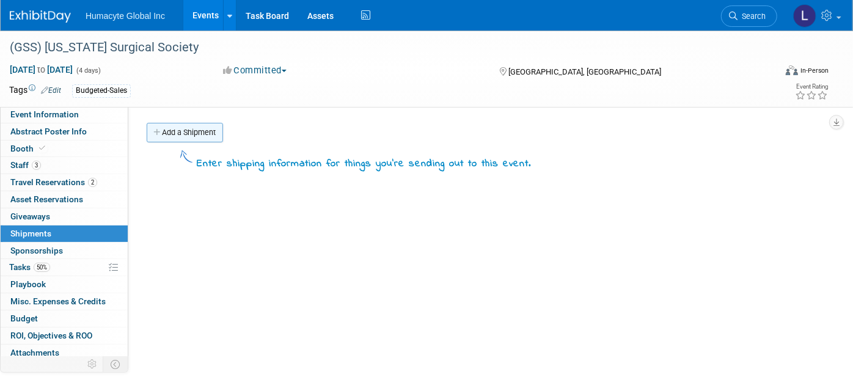
click at [186, 136] on link "Add a Shipment" at bounding box center [185, 133] width 76 height 20
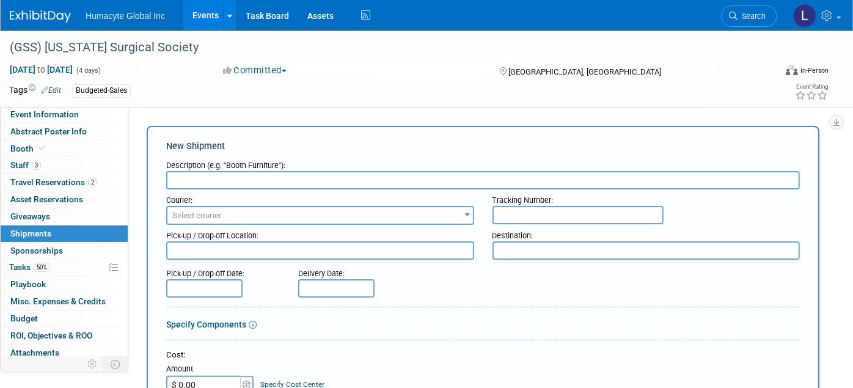
click at [538, 87] on div "Budgeted-Sales" at bounding box center [380, 90] width 617 height 13
click at [201, 178] on input "text" at bounding box center [483, 180] width 634 height 18
paste input "1x2 Tabletop Kit D"
type input "1x2 Tabletop Kit D"
click at [240, 213] on span "Select courier" at bounding box center [321, 215] width 306 height 17
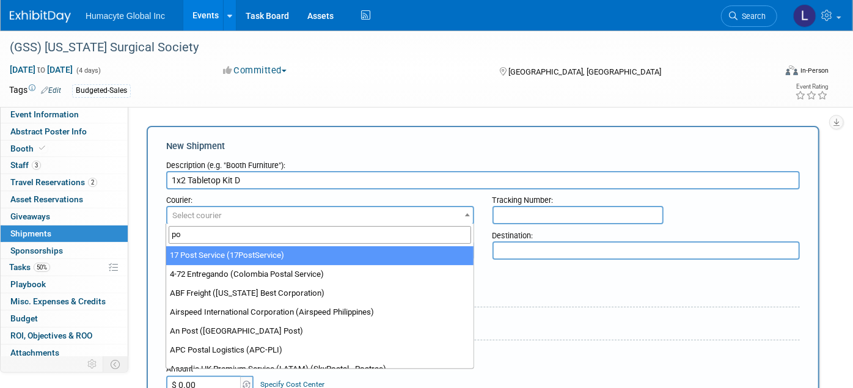
type input "p"
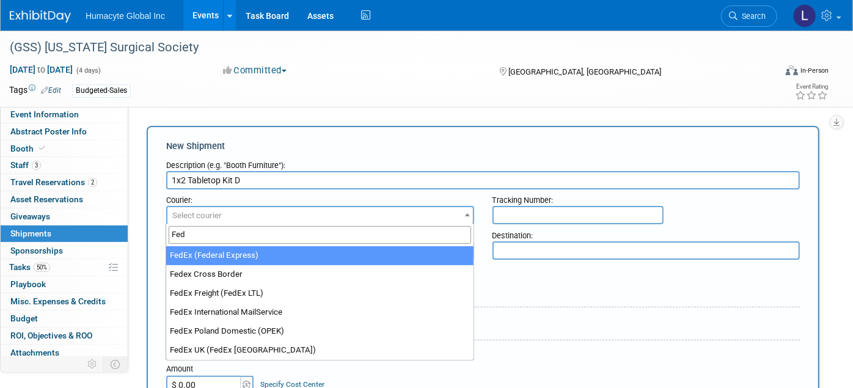
type input "Fed"
select select "206"
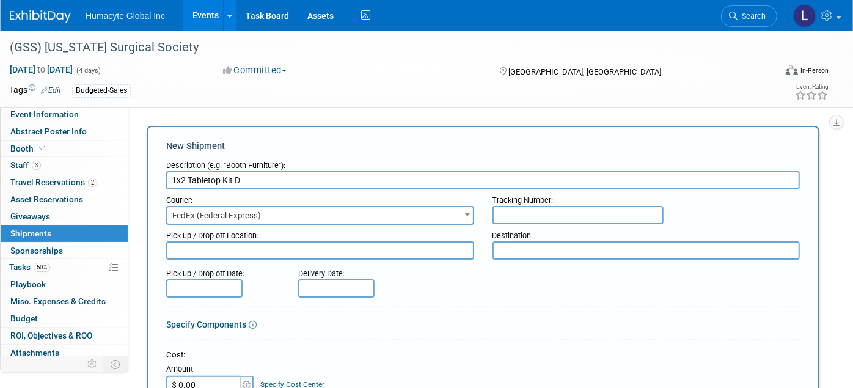
click at [516, 216] on input "text" at bounding box center [578, 215] width 171 height 18
click at [232, 253] on textarea at bounding box center [320, 250] width 308 height 18
click at [238, 244] on textarea at bounding box center [320, 250] width 308 height 18
click at [529, 251] on textarea at bounding box center [647, 250] width 308 height 18
paste textarea "Show Site - The Westin Jekyll Island"
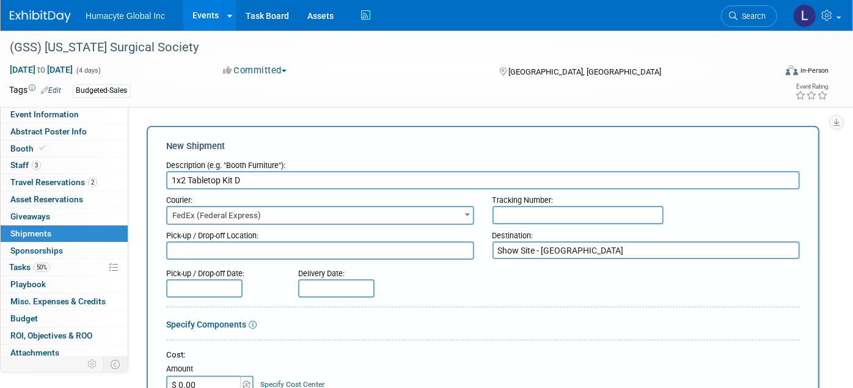
type textarea "Show Site - The Westin Jekyll Island"
click at [209, 251] on textarea at bounding box center [320, 250] width 308 height 18
click at [196, 284] on input "text" at bounding box center [204, 288] width 76 height 18
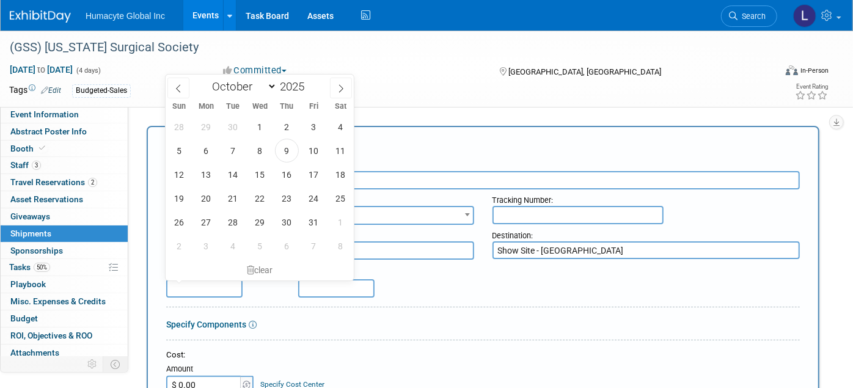
click at [425, 263] on div "Delivery Date:" at bounding box center [370, 271] width 145 height 17
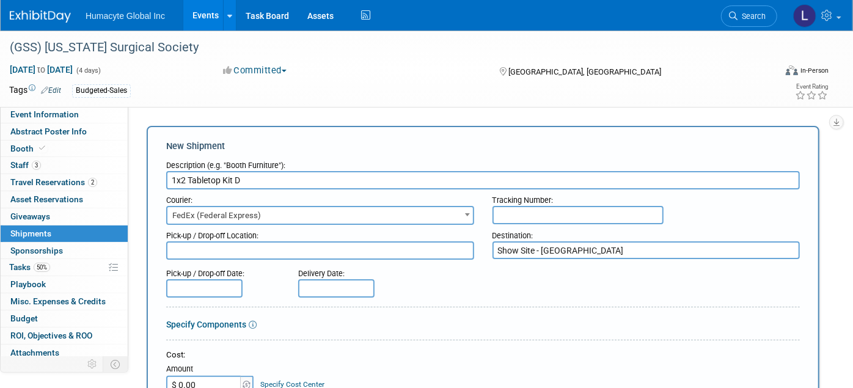
click at [200, 249] on textarea at bounding box center [320, 250] width 308 height 18
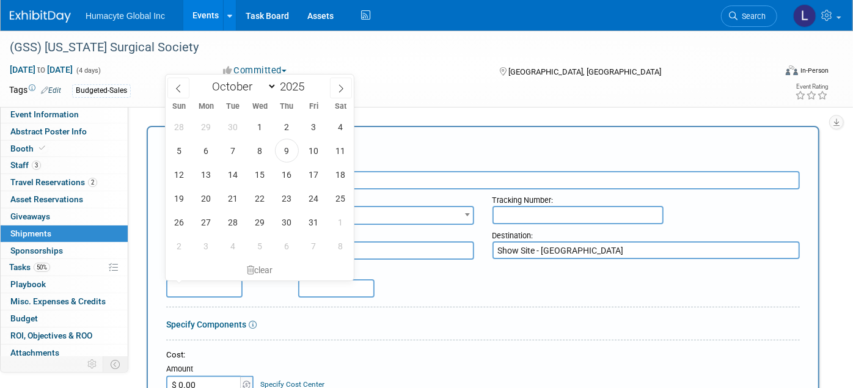
click at [199, 289] on input "text" at bounding box center [204, 288] width 76 height 18
click at [339, 149] on span "11" at bounding box center [341, 151] width 24 height 24
type input "Oct 11, 2025"
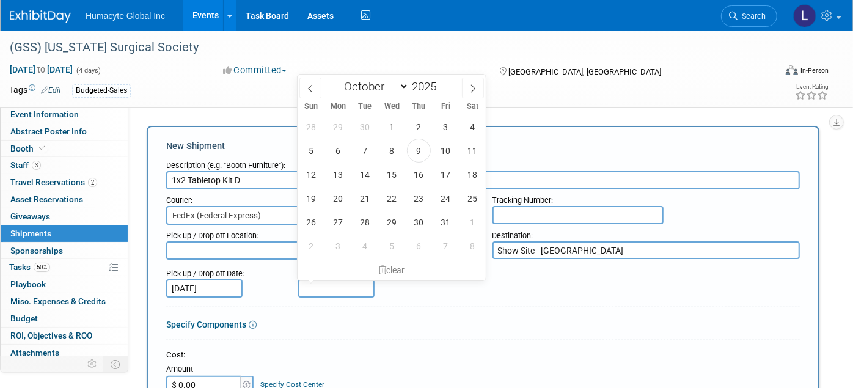
click at [311, 286] on input "text" at bounding box center [336, 288] width 76 height 18
click at [391, 172] on span "15" at bounding box center [392, 175] width 24 height 24
type input "Oct 15, 2025"
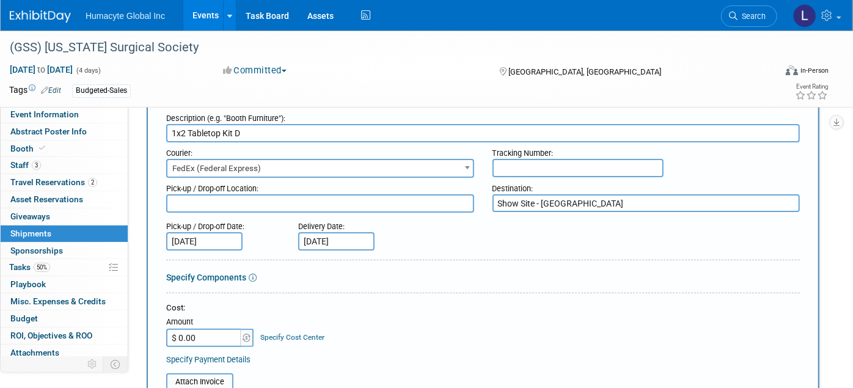
scroll to position [68, 0]
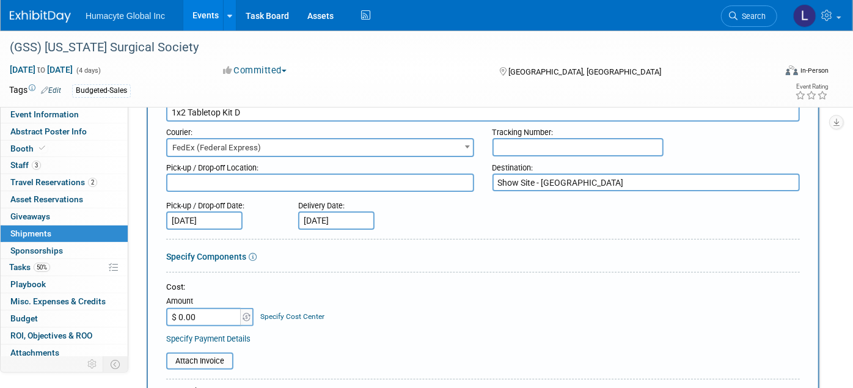
click at [208, 180] on textarea at bounding box center [320, 183] width 308 height 18
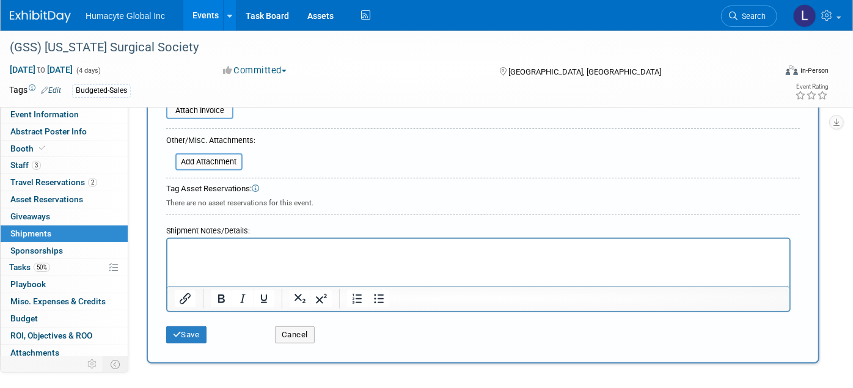
scroll to position [339, 0]
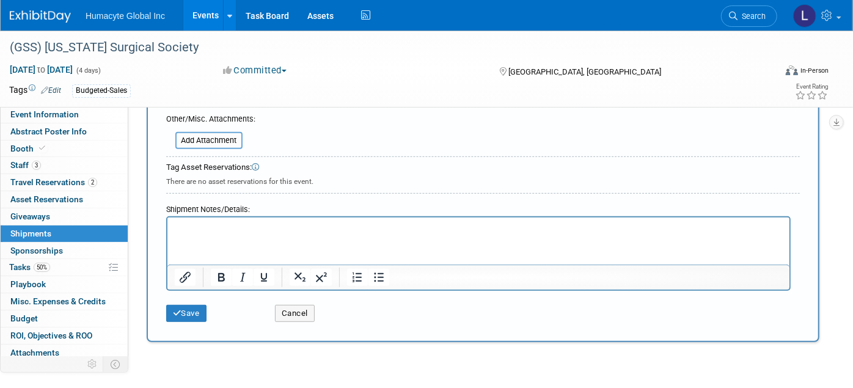
type textarea "Poretta & Orr Warehouse - Pipersville, PA"
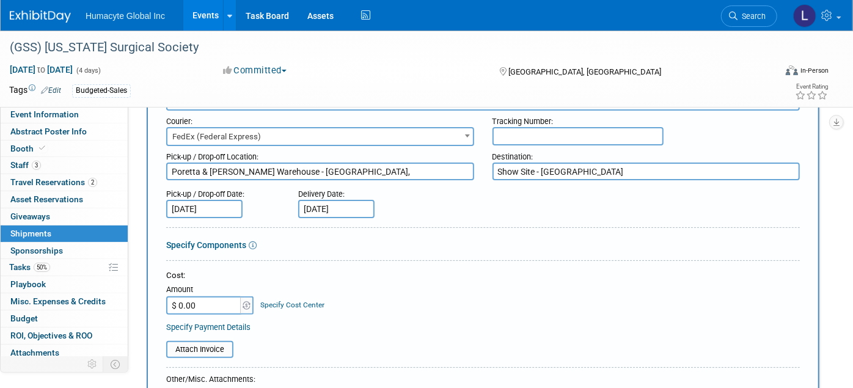
scroll to position [0, 0]
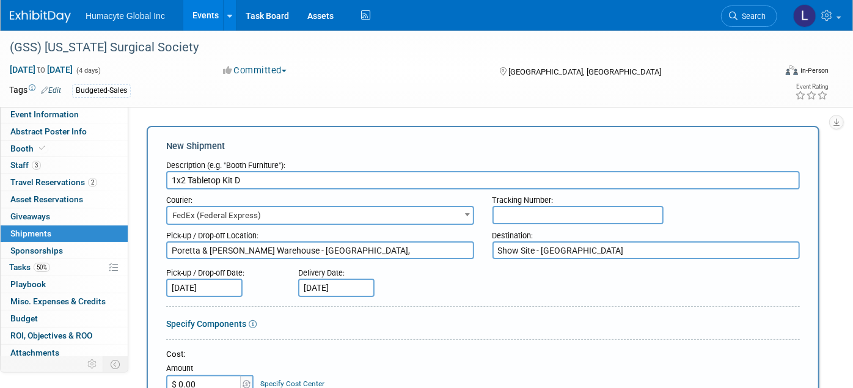
click at [325, 183] on input "1x2 Tabletop Kit D" at bounding box center [483, 180] width 634 height 18
paste input "#95012"
click at [247, 178] on input "1x2 Tabletop Kit D - #95012" at bounding box center [483, 180] width 634 height 18
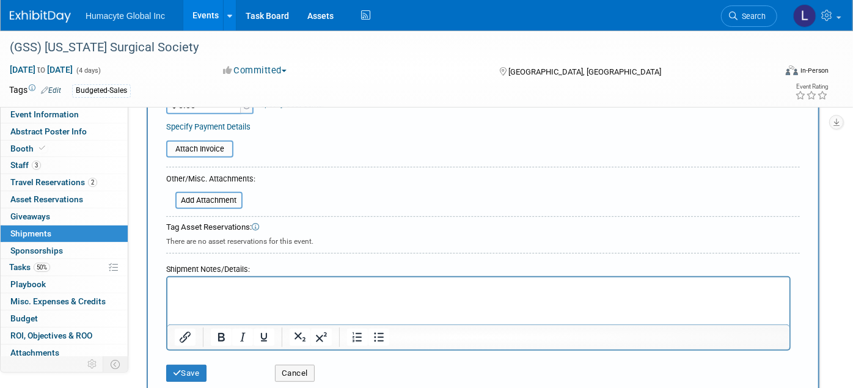
scroll to position [339, 0]
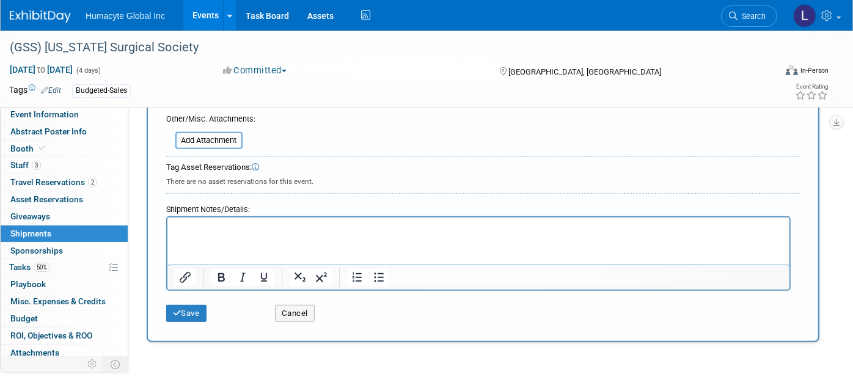
type input "1x2 Tabletop Kit D - Order #95012"
click at [186, 235] on html at bounding box center [478, 226] width 622 height 17
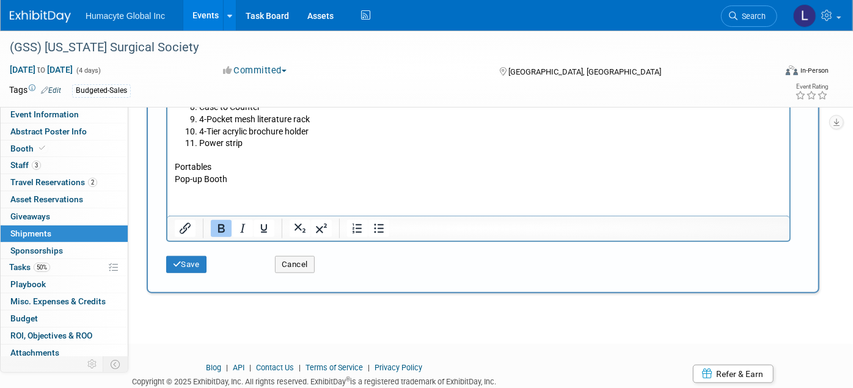
scroll to position [589, 0]
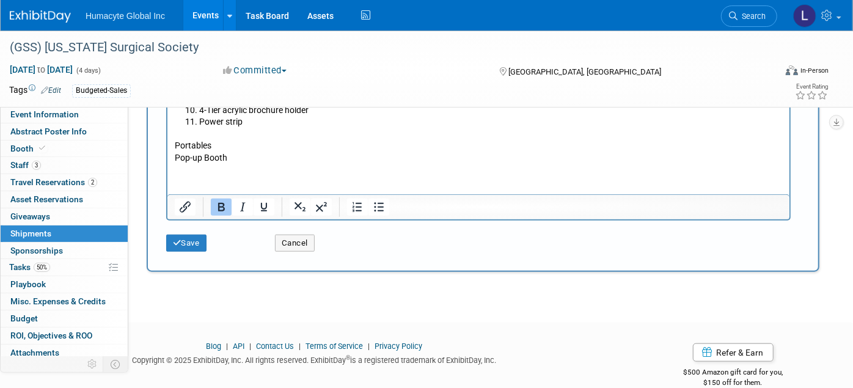
click at [389, 248] on div "Save Cancel" at bounding box center [483, 239] width 634 height 37
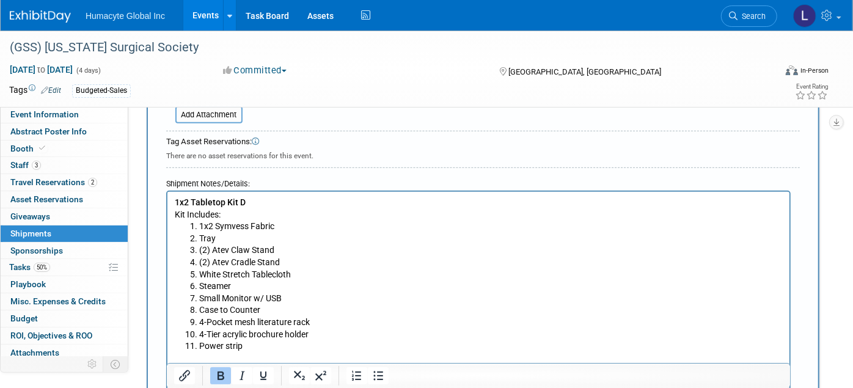
scroll to position [249, 0]
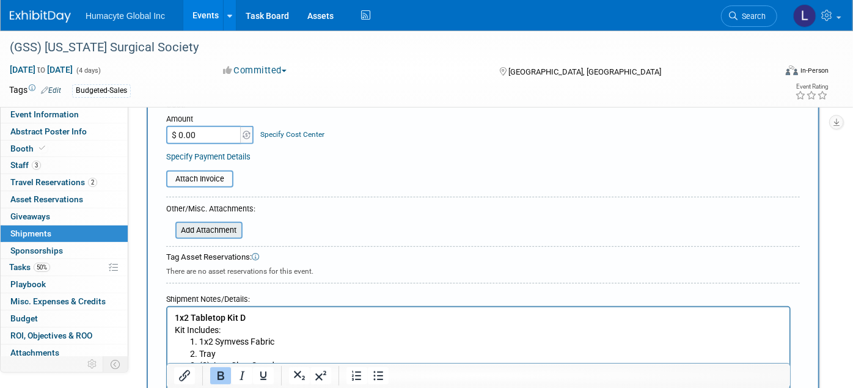
click at [213, 226] on input "file" at bounding box center [169, 230] width 146 height 15
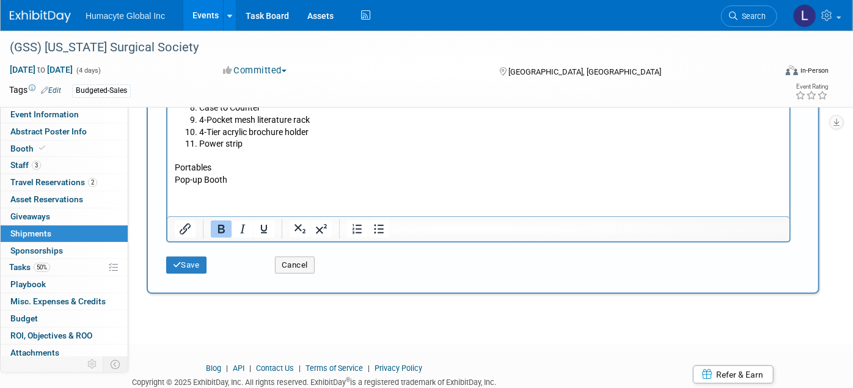
scroll to position [589, 0]
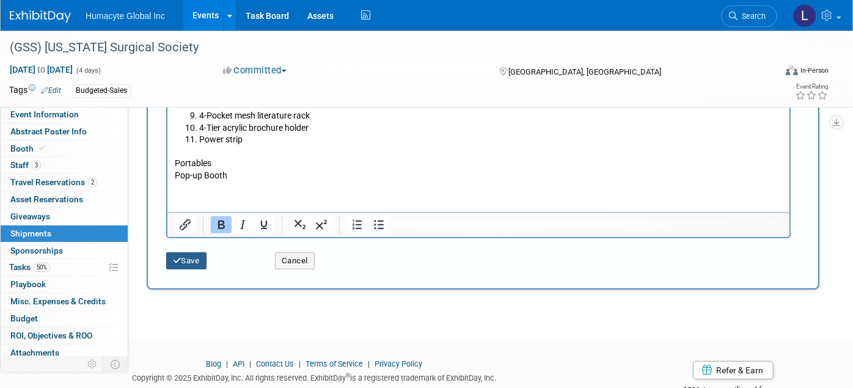
click at [195, 254] on button "Save" at bounding box center [186, 260] width 40 height 17
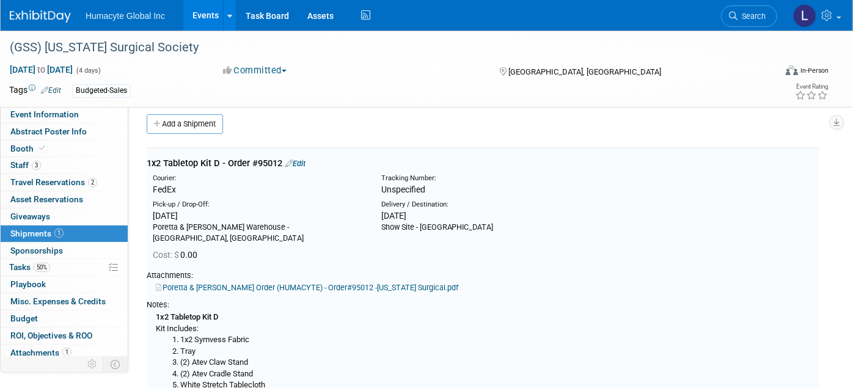
scroll to position [0, 0]
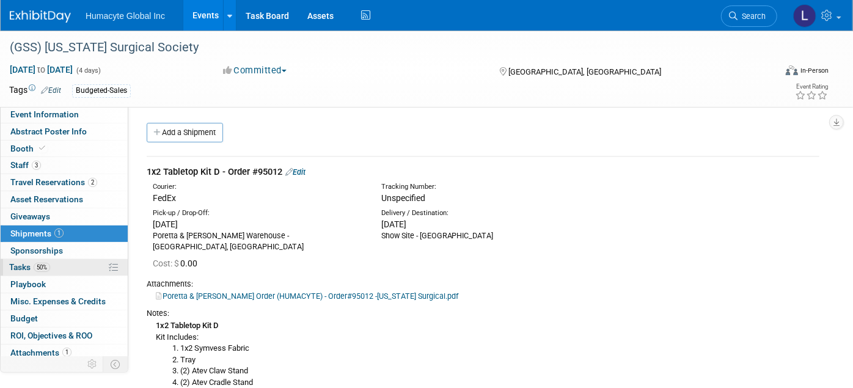
click at [29, 265] on span "Tasks 50%" at bounding box center [29, 267] width 41 height 10
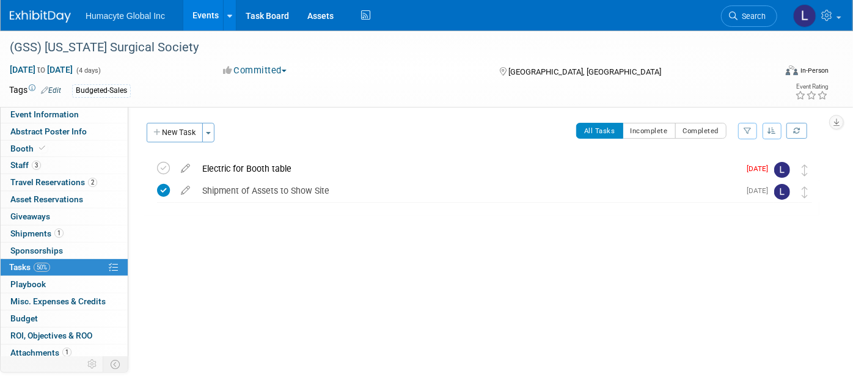
click at [196, 15] on link "Events" at bounding box center [205, 15] width 45 height 31
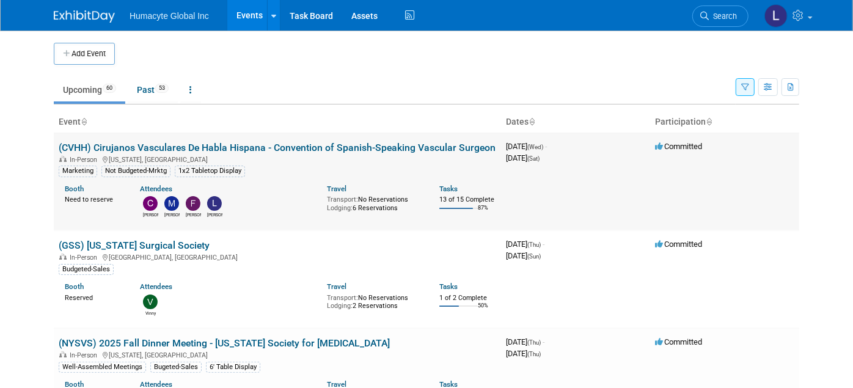
click at [122, 147] on link "(CVHH) Cirujanos Vasculares De Habla Hispana - Convention of Spanish-Speaking V…" at bounding box center [277, 148] width 437 height 12
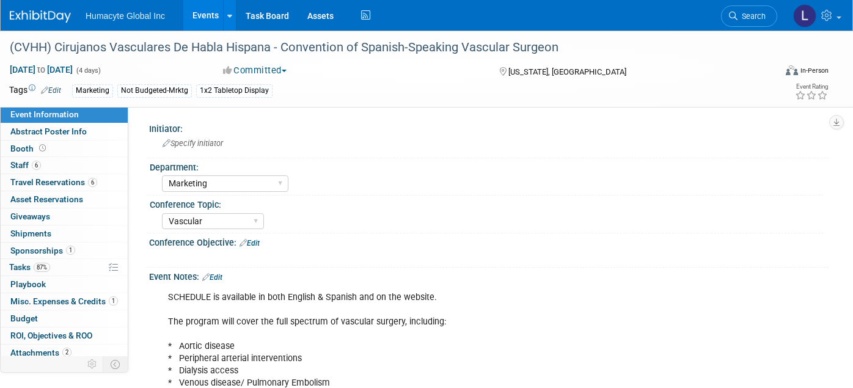
select select "Marketing"
select select "Vascular"
select select "Northeast"
click at [17, 269] on span "Tasks 87%" at bounding box center [29, 267] width 41 height 10
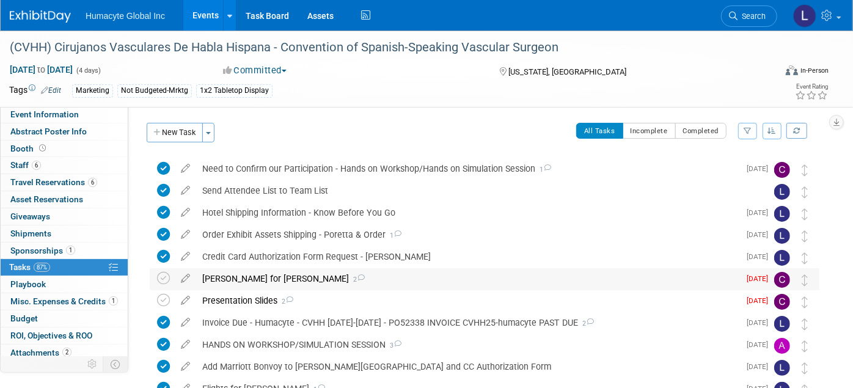
click at [274, 279] on div "Honoria for Dr. Oscar Grandas 2" at bounding box center [467, 278] width 543 height 21
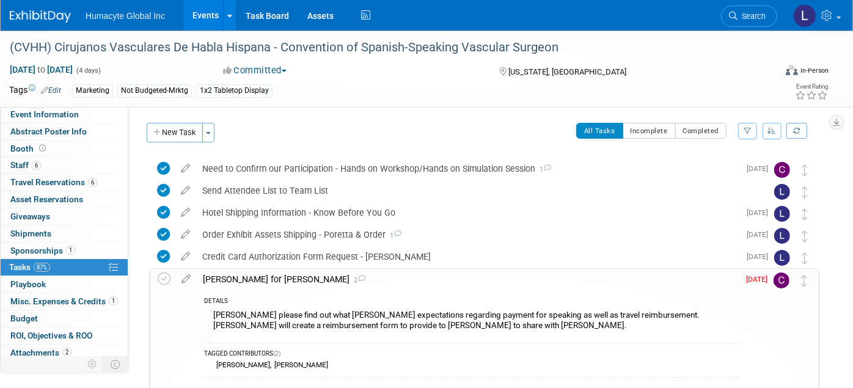
click at [274, 279] on div "Honoria for Dr. Oscar Grandas 2" at bounding box center [468, 279] width 542 height 21
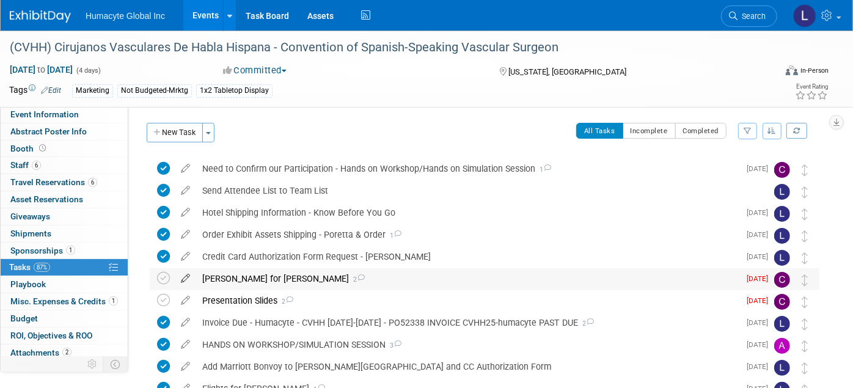
click at [184, 282] on icon at bounding box center [185, 275] width 21 height 15
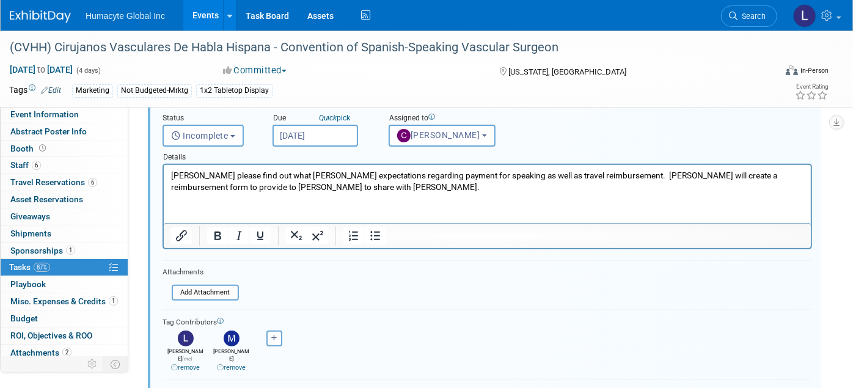
scroll to position [293, 0]
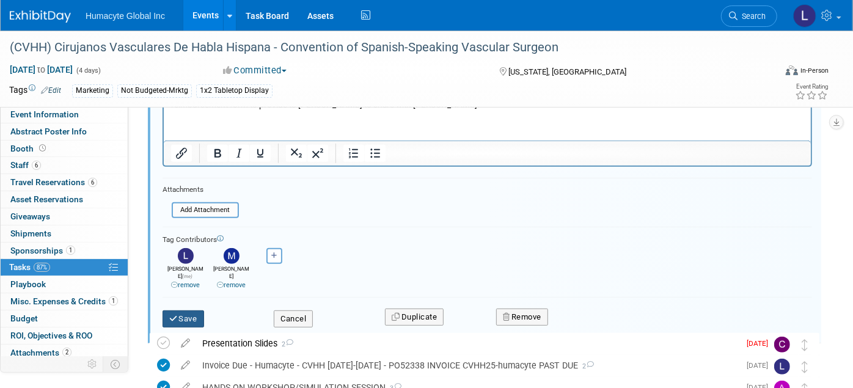
click at [172, 315] on icon "submit" at bounding box center [174, 319] width 10 height 8
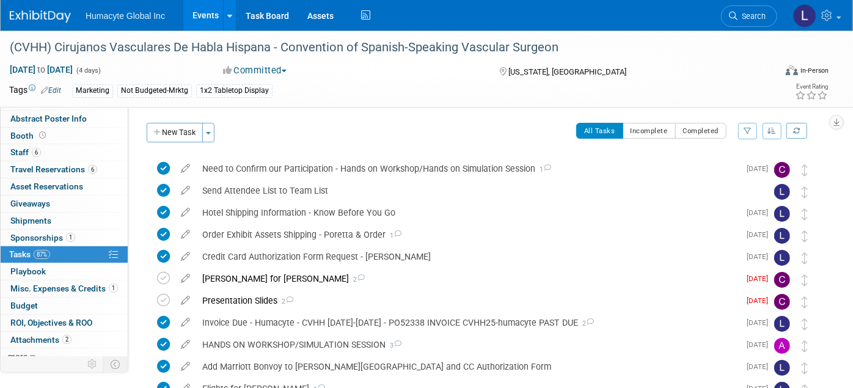
scroll to position [19, 0]
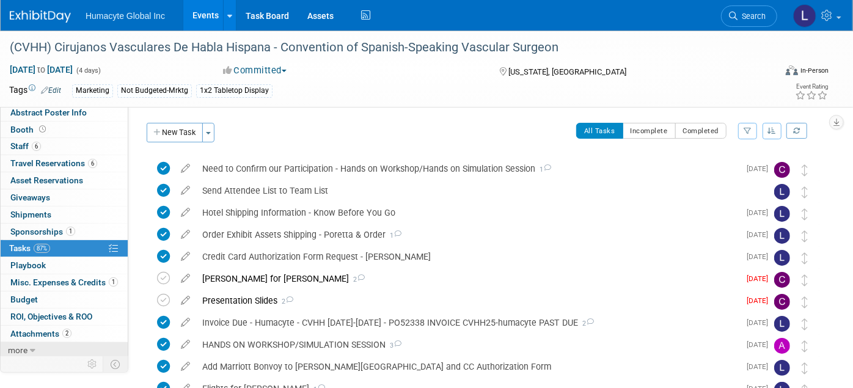
click at [30, 347] on icon at bounding box center [33, 351] width 6 height 9
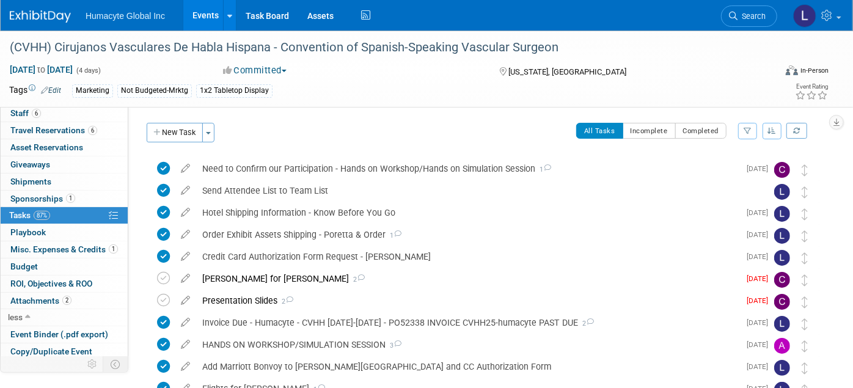
scroll to position [0, 0]
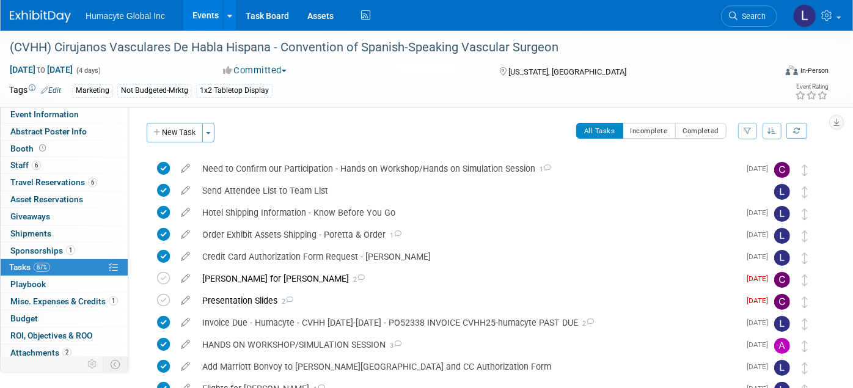
click at [193, 9] on link "Events" at bounding box center [205, 15] width 45 height 31
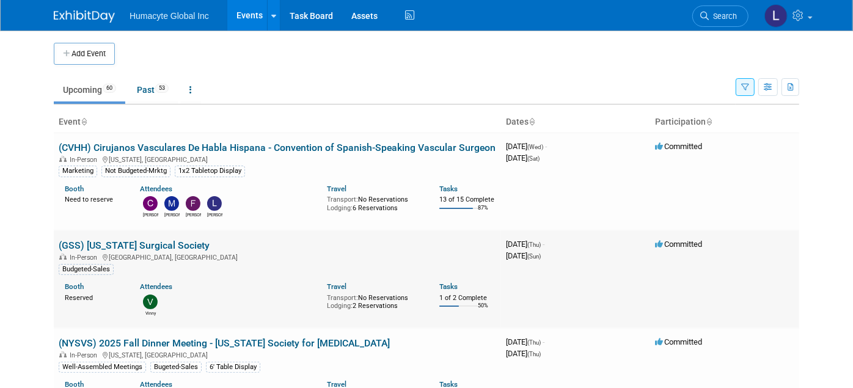
click at [119, 243] on link "(GSS) [US_STATE] Surgical Society" at bounding box center [134, 246] width 151 height 12
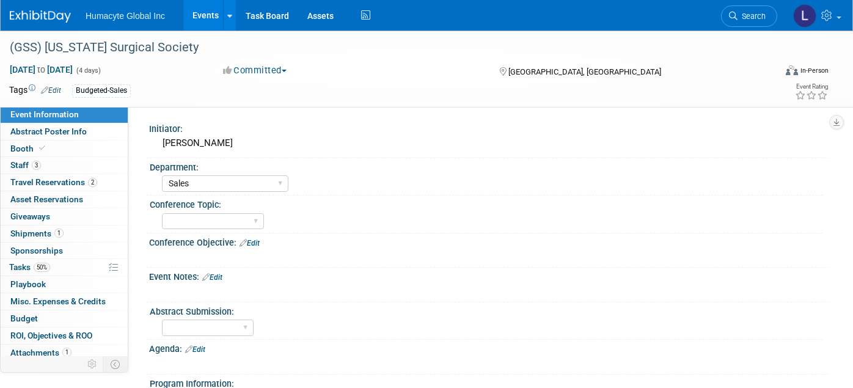
select select "Sales"
click at [22, 166] on span "Staff 3" at bounding box center [25, 165] width 31 height 10
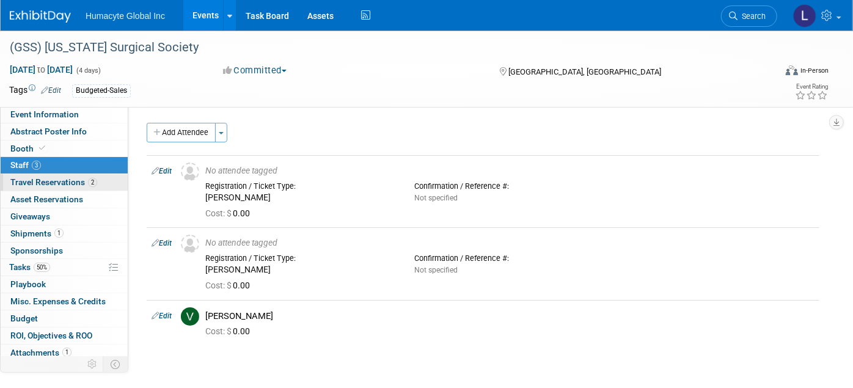
click at [34, 182] on span "Travel Reservations 2" at bounding box center [53, 182] width 87 height 10
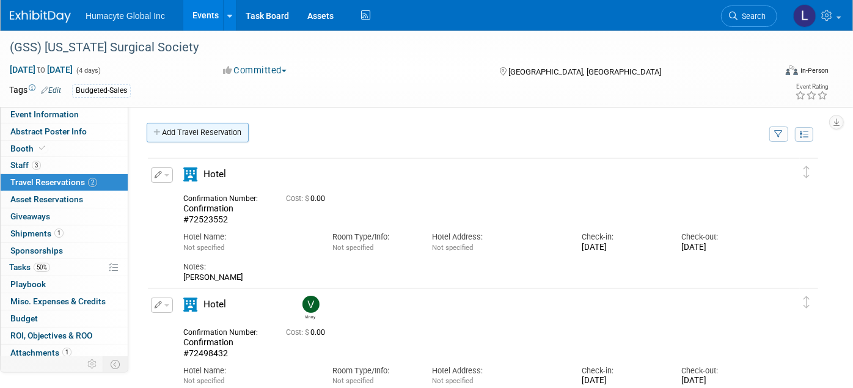
click at [182, 136] on link "Add Travel Reservation" at bounding box center [198, 133] width 102 height 20
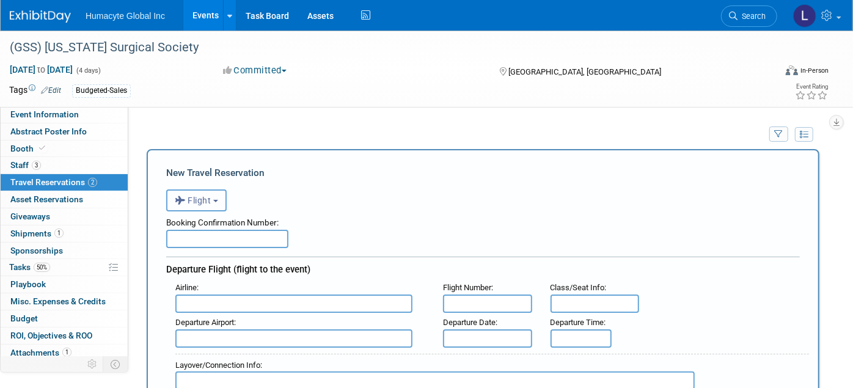
click at [192, 205] on button "Flight" at bounding box center [196, 201] width 61 height 22
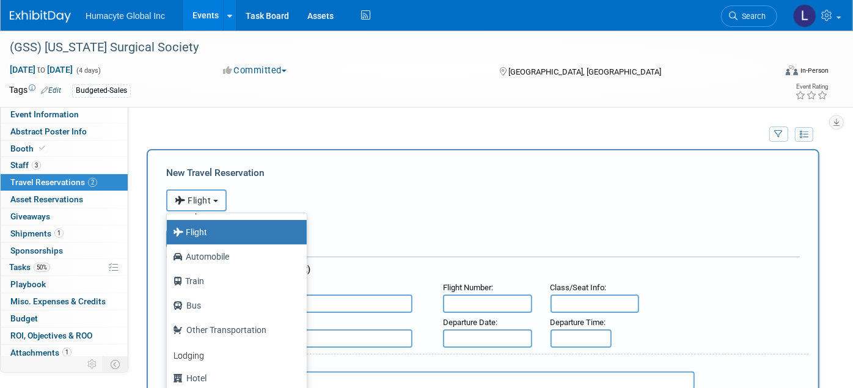
scroll to position [51, 0]
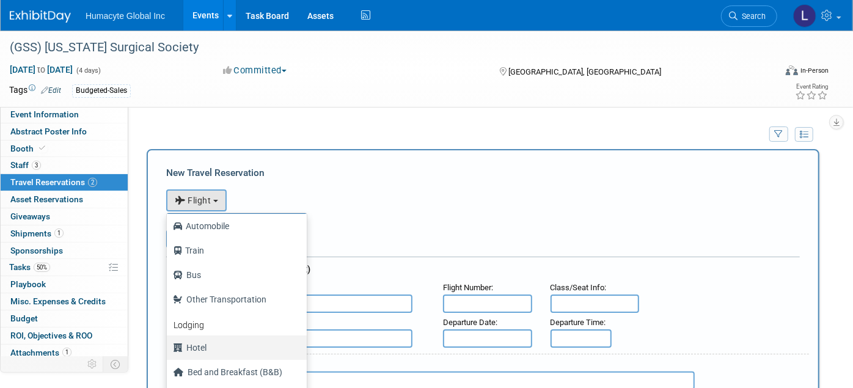
click at [196, 338] on label "Hotel" at bounding box center [234, 348] width 122 height 20
click at [169, 342] on input "Hotel" at bounding box center [165, 346] width 8 height 8
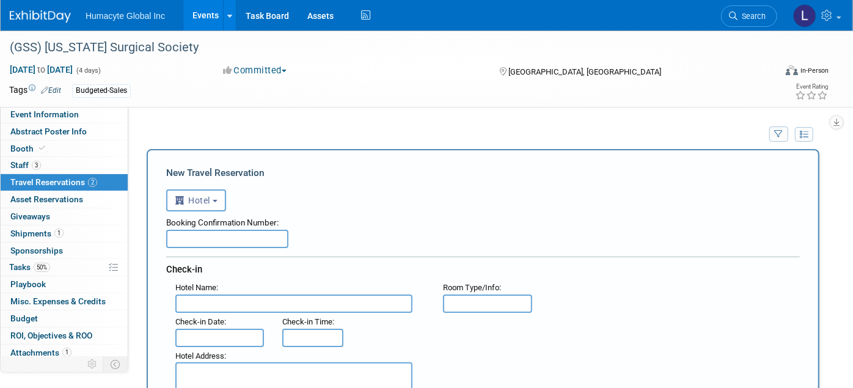
select select "6"
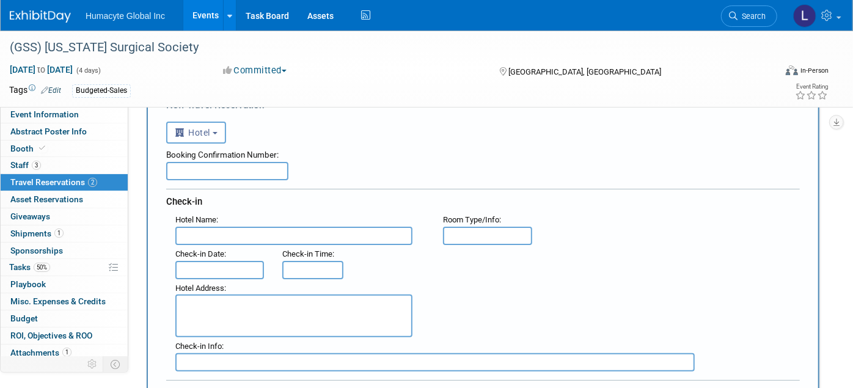
scroll to position [271, 0]
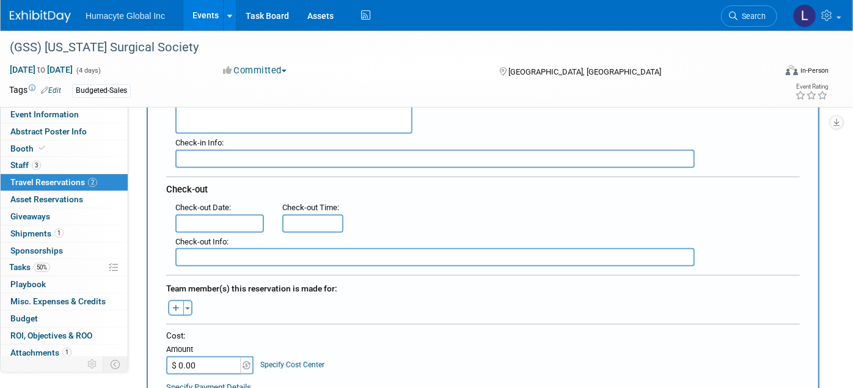
click at [182, 301] on button "button" at bounding box center [176, 308] width 16 height 16
select select
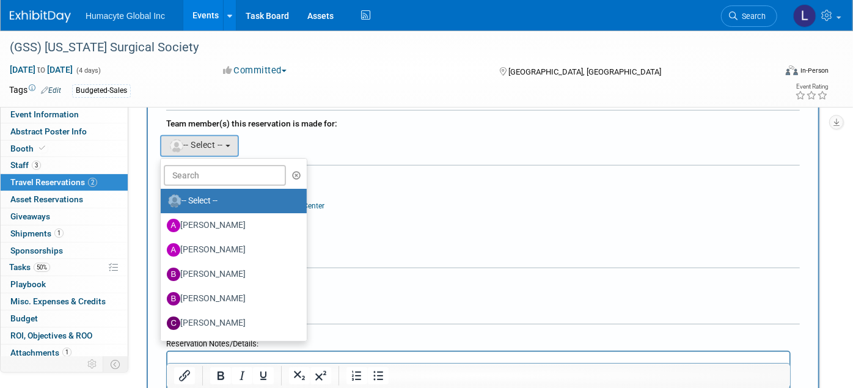
scroll to position [407, 0]
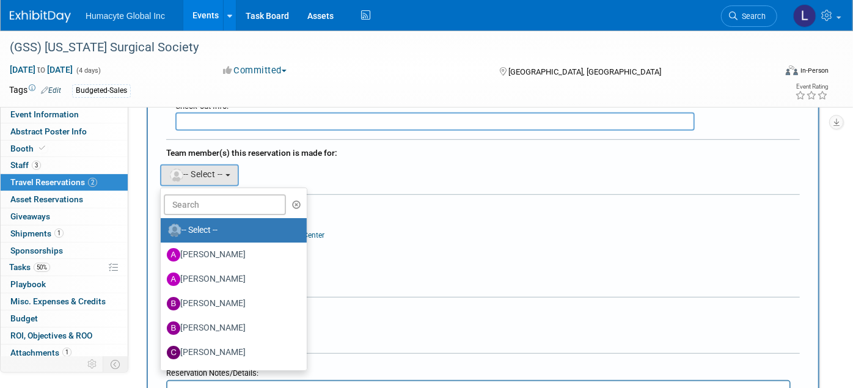
click at [414, 174] on div "Adrian remove Anthony remove B. J. remove" at bounding box center [483, 173] width 652 height 25
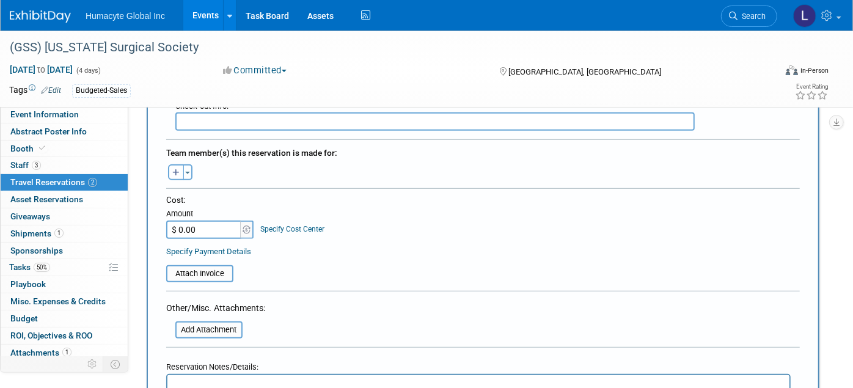
click at [175, 169] on icon "button" at bounding box center [175, 173] width 7 height 8
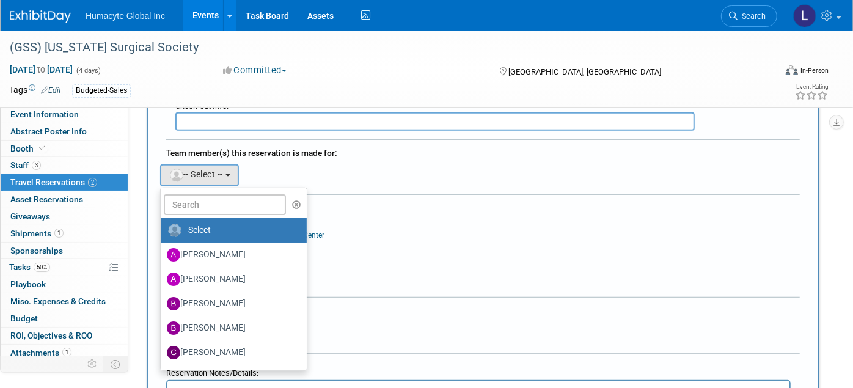
click at [426, 251] on div "Specify Payment Details" at bounding box center [483, 257] width 634 height 13
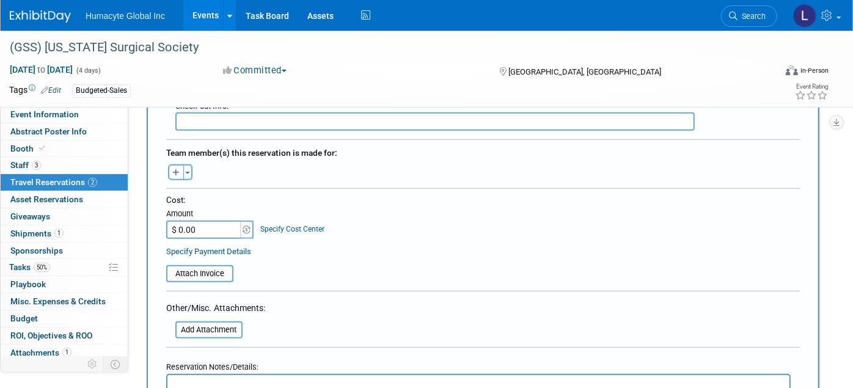
click at [330, 208] on div "Cost: Amount $ 0.00 Specify Cost Center Cost Center -- Not Specified -- Dept 10…" at bounding box center [483, 216] width 634 height 45
click at [412, 175] on form "<i class="fas fa-plane" style="padding: 6px 4px 6px 1px;"></i> Flight <i class=…" at bounding box center [483, 141] width 634 height 731
click at [610, 150] on div "Team member(s) this reservation is made for:" at bounding box center [483, 152] width 634 height 20
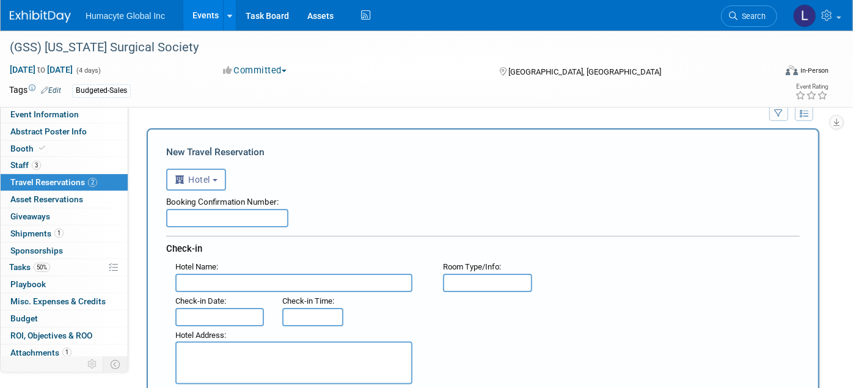
scroll to position [0, 0]
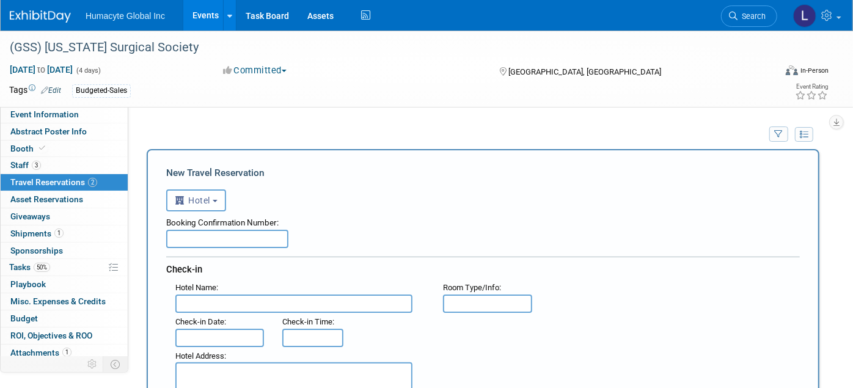
click at [184, 17] on link "Events" at bounding box center [205, 15] width 45 height 31
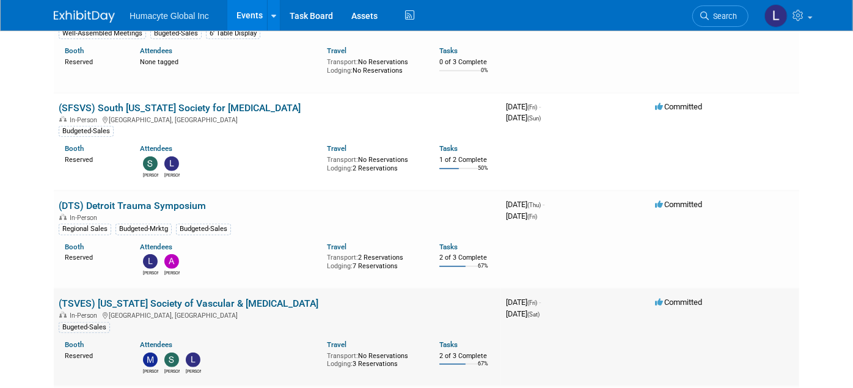
scroll to position [475, 0]
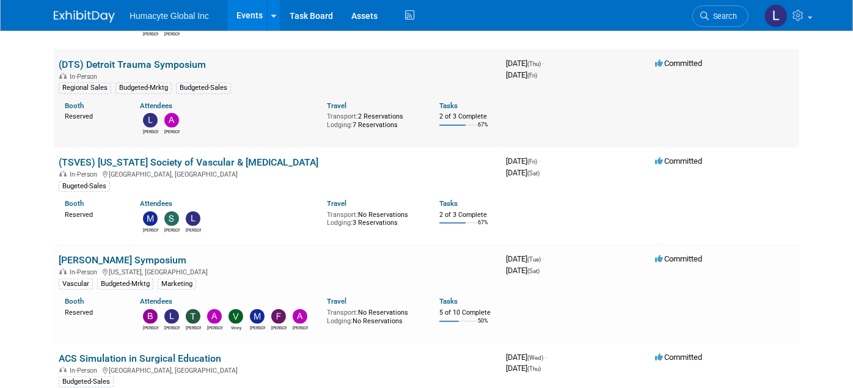
click at [136, 59] on link "(DTS) Detroit Trauma Symposium" at bounding box center [132, 65] width 147 height 12
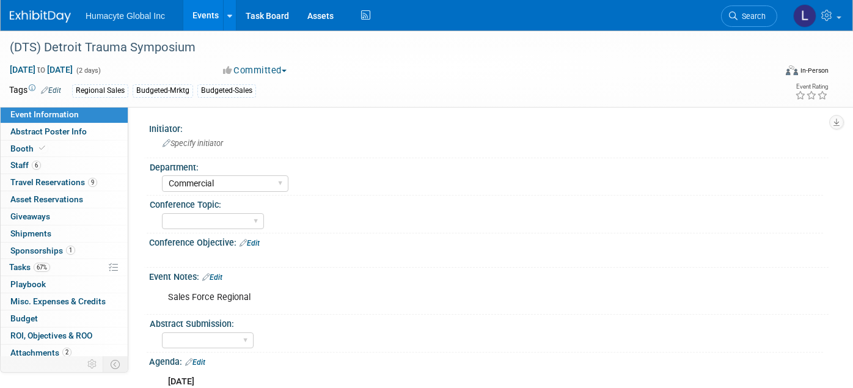
select select "Commercial"
click at [305, 141] on div "Specify initiator" at bounding box center [488, 143] width 661 height 19
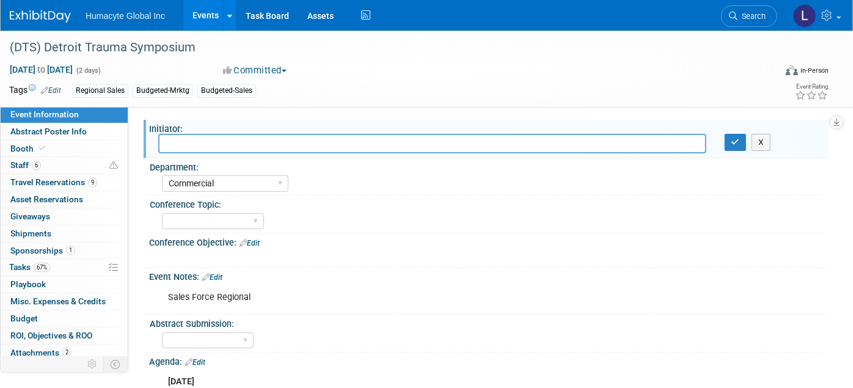
click at [441, 115] on div "Initiator: X Department: Discovery & Pipeline Commercial Managed Care Market Ac…" at bounding box center [478, 241] width 701 height 270
click at [683, 222] on div "Trauma Nephrology/Dialysis [MEDICAL_DATA] Vascular Managed Care" at bounding box center [492, 220] width 661 height 20
click at [661, 117] on div "Initiator: X Department: Discovery & Pipeline Commercial Managed Care Market Ac…" at bounding box center [478, 241] width 701 height 270
click at [761, 146] on button "X" at bounding box center [761, 142] width 19 height 17
